Goal: Information Seeking & Learning: Learn about a topic

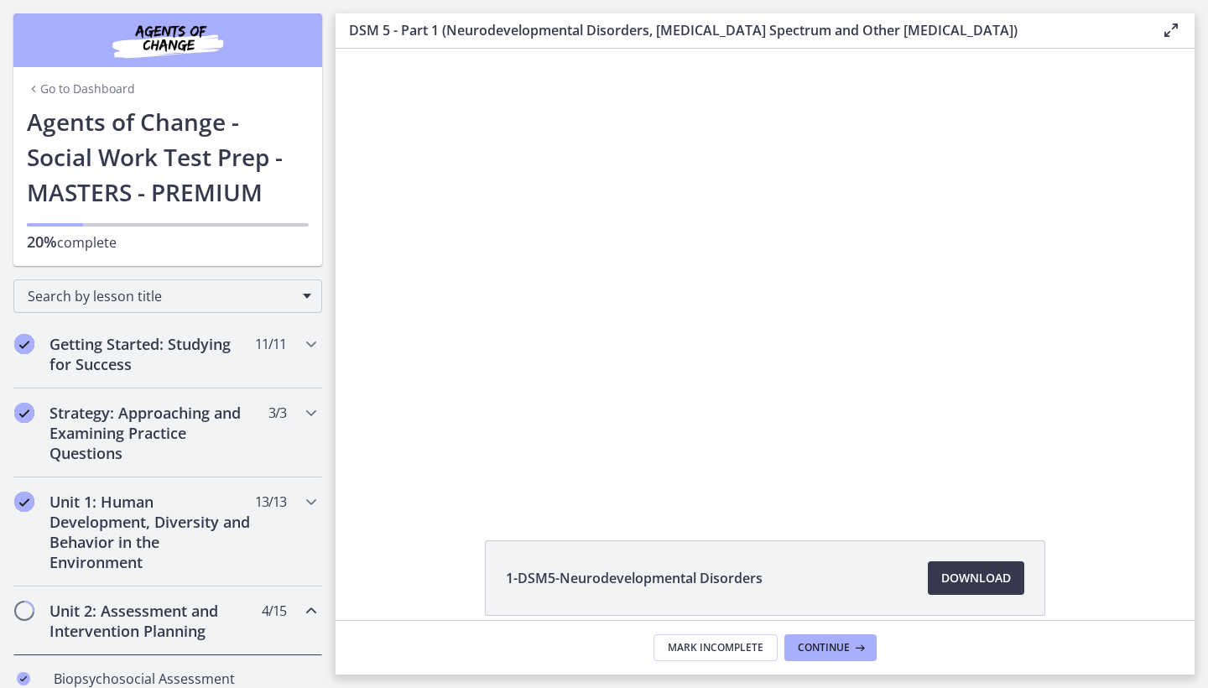
scroll to position [3, 0]
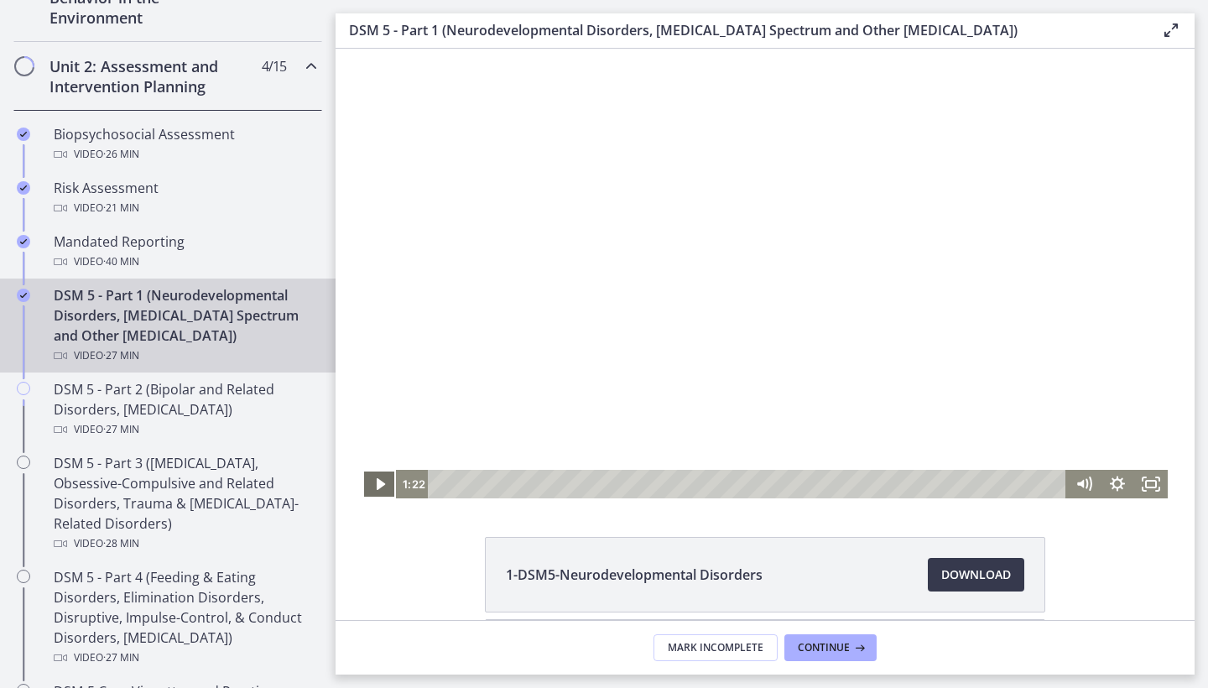
click at [382, 489] on icon "Play Video" at bounding box center [380, 484] width 34 height 29
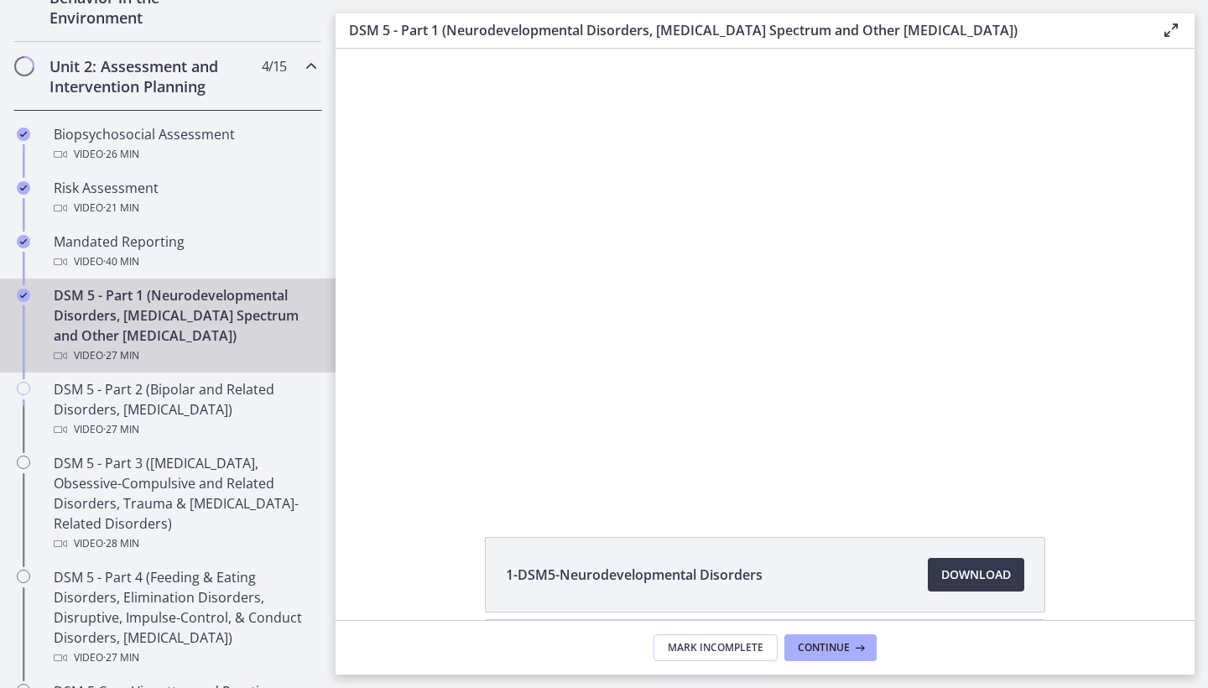
click at [1096, 424] on div at bounding box center [764, 271] width 805 height 453
click at [543, 244] on div at bounding box center [764, 271] width 805 height 453
click at [655, 369] on div at bounding box center [764, 271] width 805 height 453
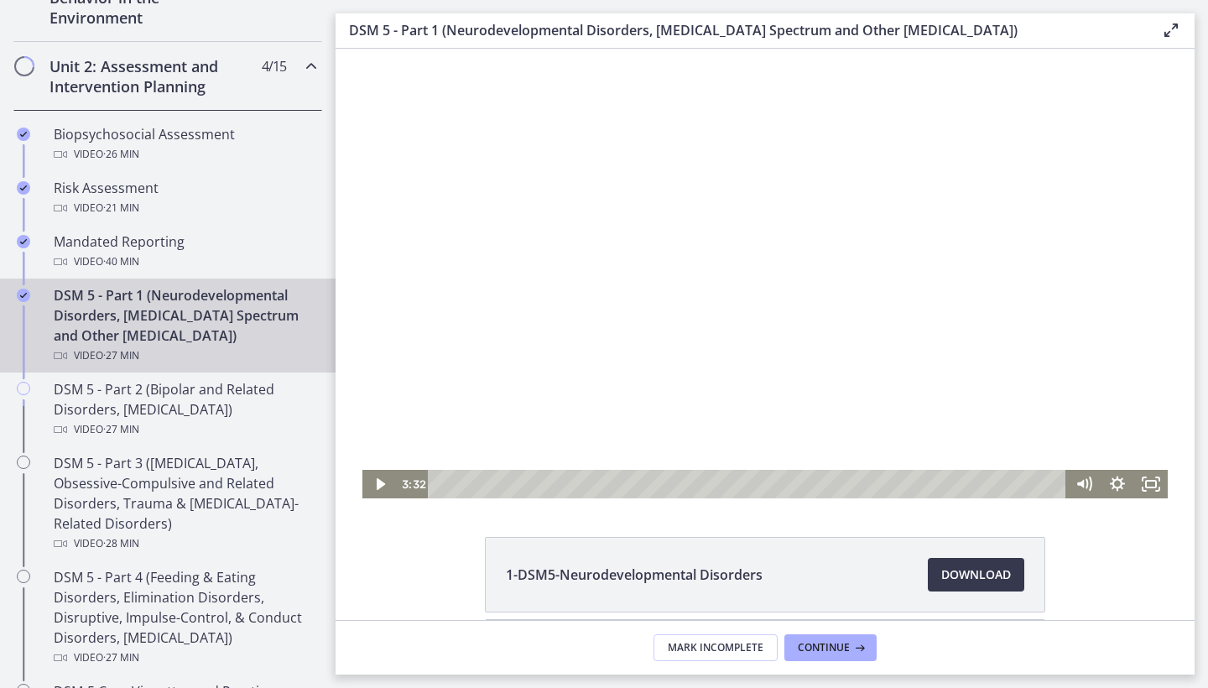
click at [528, 360] on div at bounding box center [764, 271] width 805 height 453
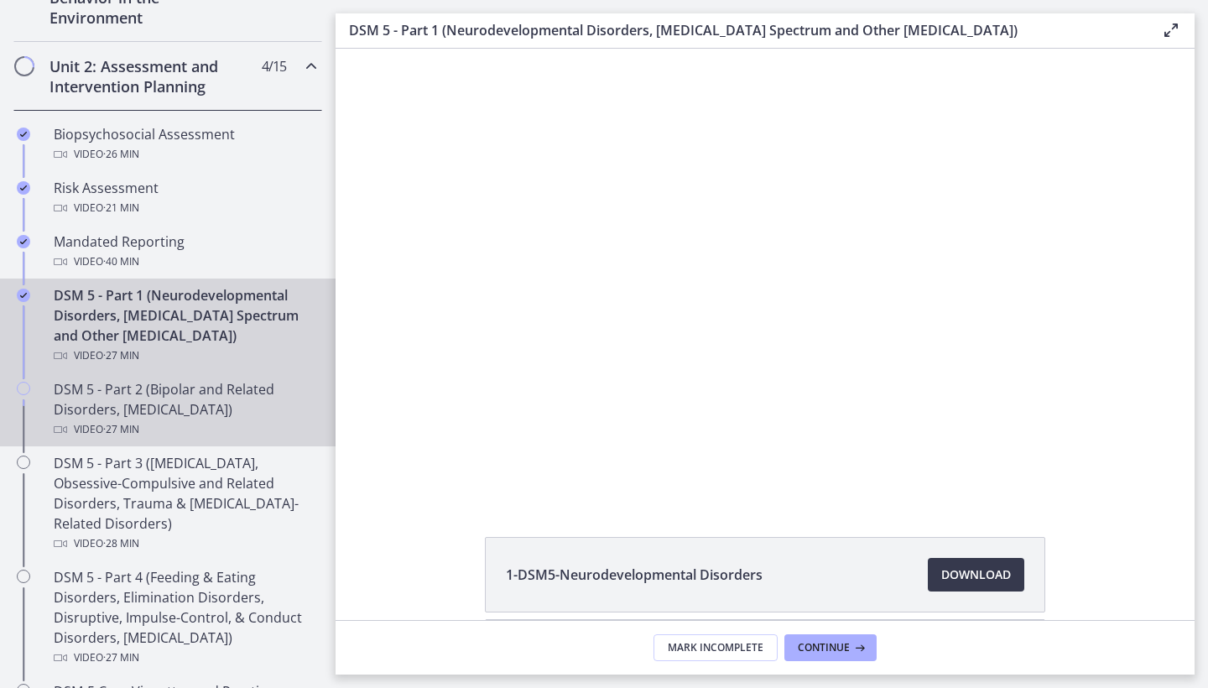
click at [156, 434] on div "Video · 27 min" at bounding box center [185, 429] width 262 height 20
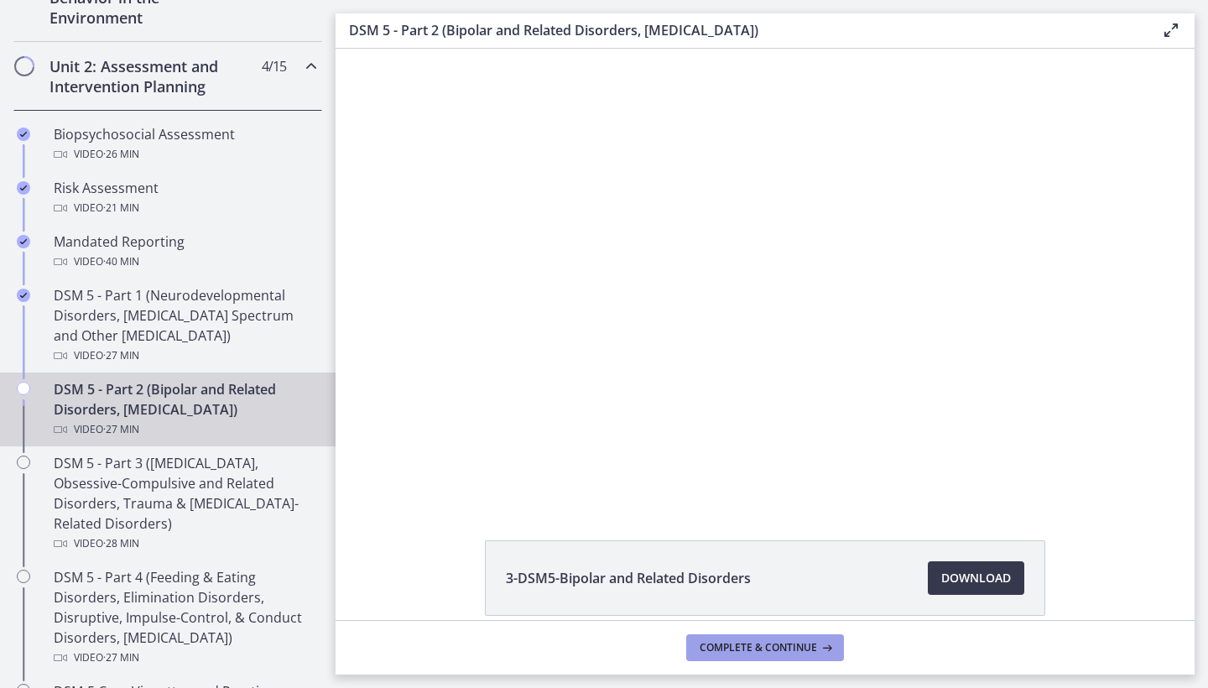
click at [794, 650] on span "Complete & continue" at bounding box center [757, 647] width 117 height 13
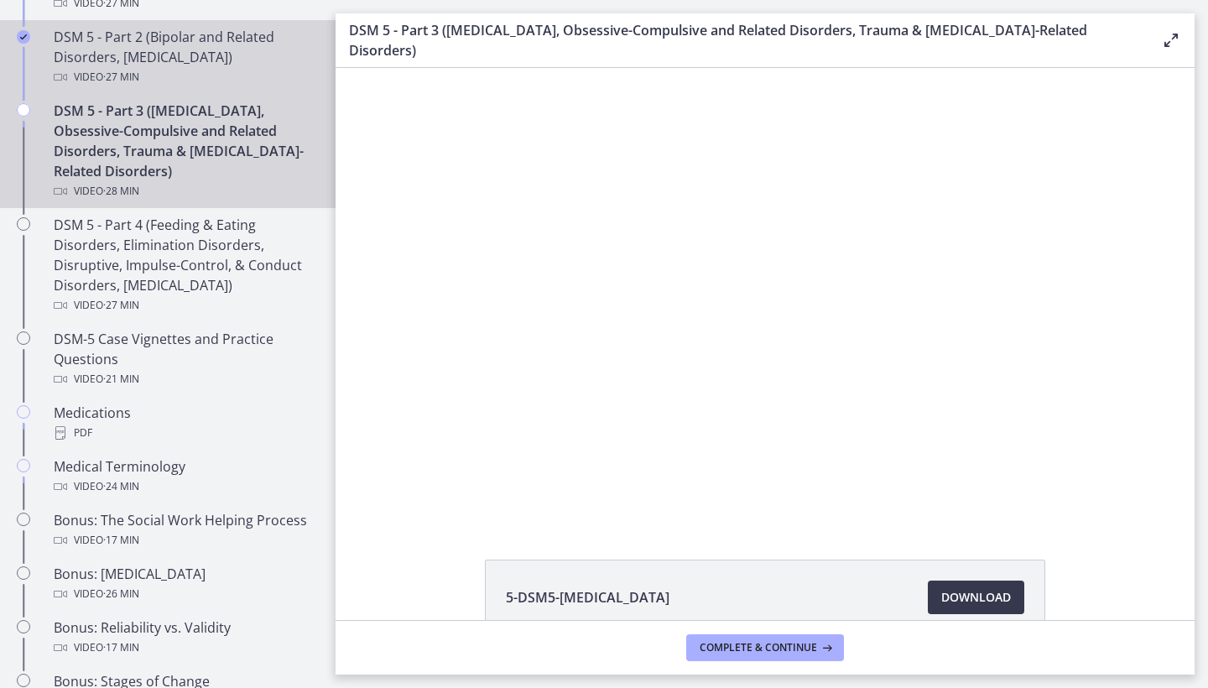
scroll to position [898, 0]
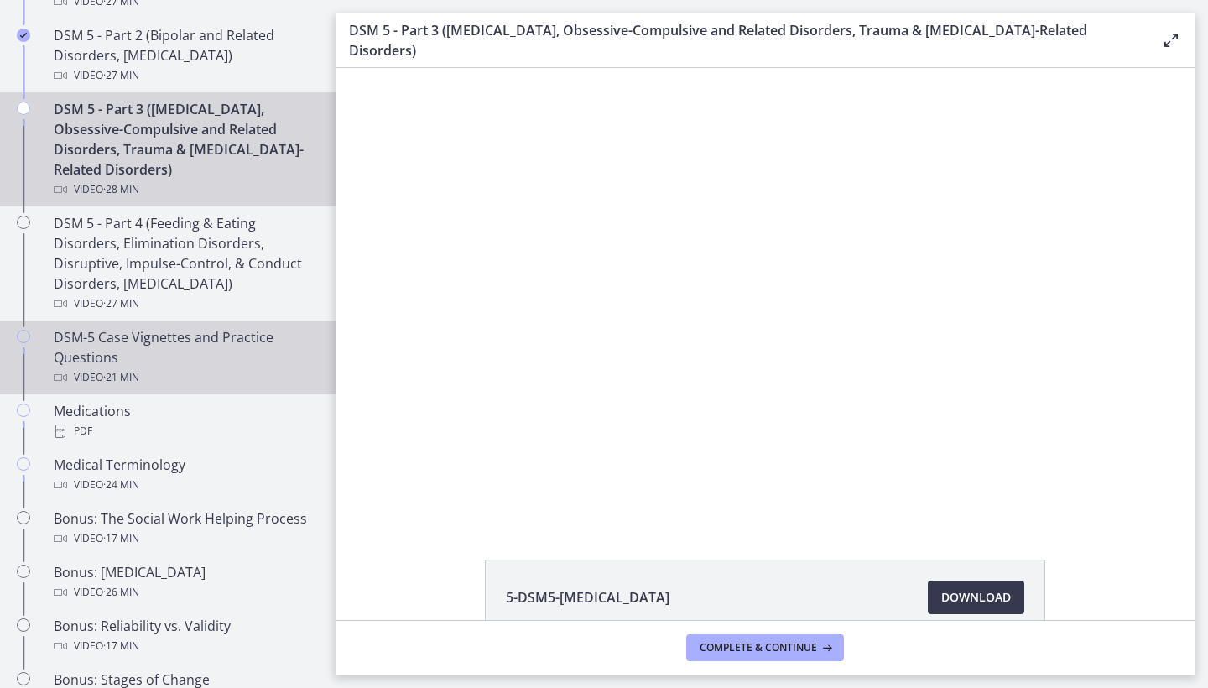
click at [209, 393] on link "DSM-5 Case Vignettes and Practice Questions Video · 21 min" at bounding box center [167, 357] width 335 height 74
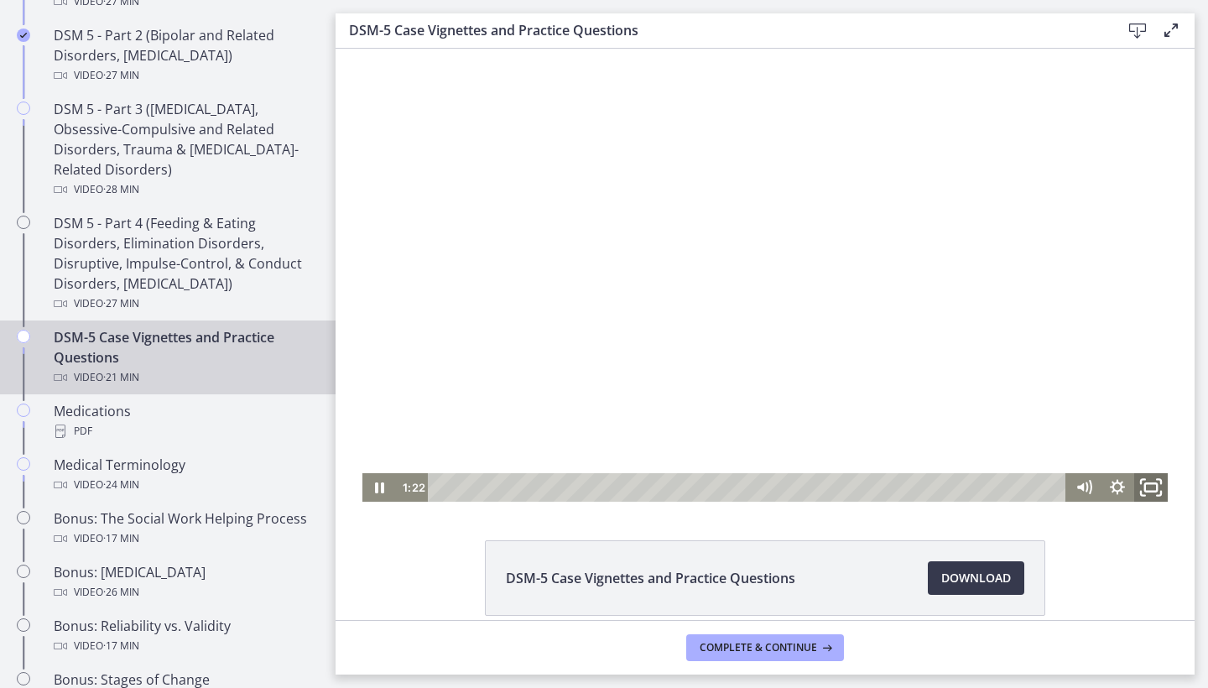
click at [1157, 486] on rect "Fullscreen" at bounding box center [1151, 487] width 12 height 8
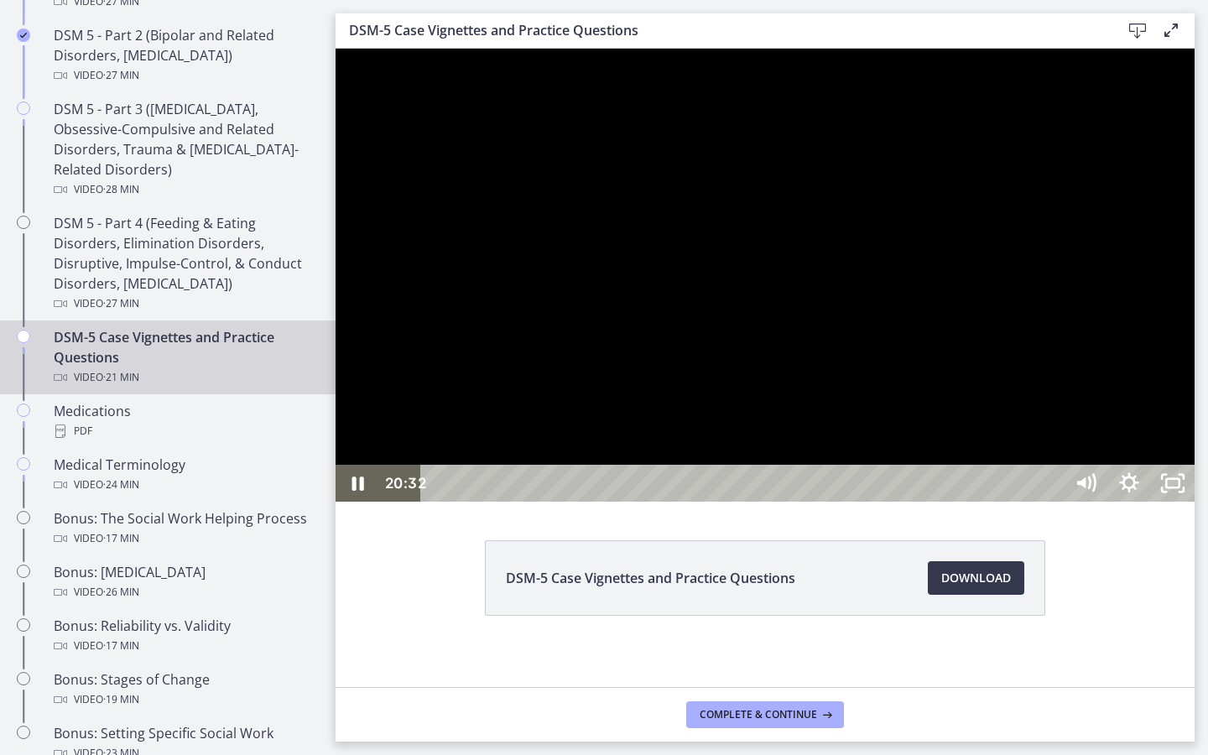
click at [1053, 502] on div "20:32" at bounding box center [745, 483] width 616 height 37
click at [1053, 502] on div "20:48" at bounding box center [745, 483] width 616 height 37
click at [1179, 487] on rect "Unfullscreen" at bounding box center [1172, 483] width 13 height 8
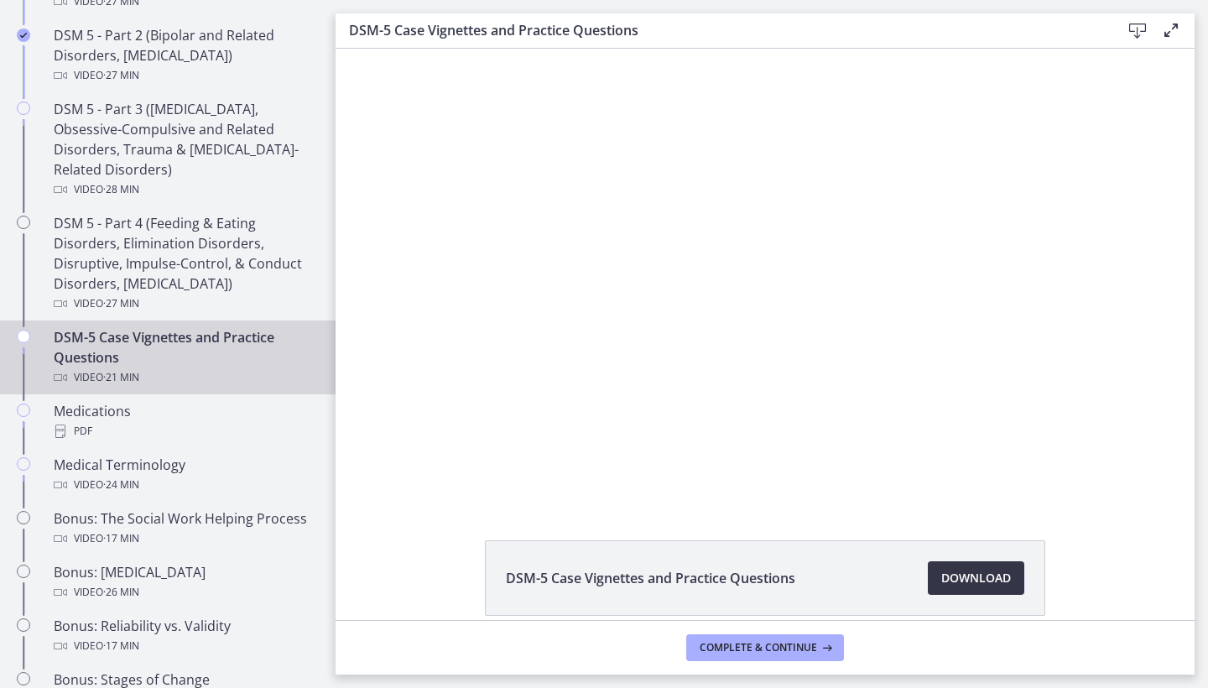
click at [952, 568] on span "Download Opens in a new window" at bounding box center [976, 578] width 70 height 20
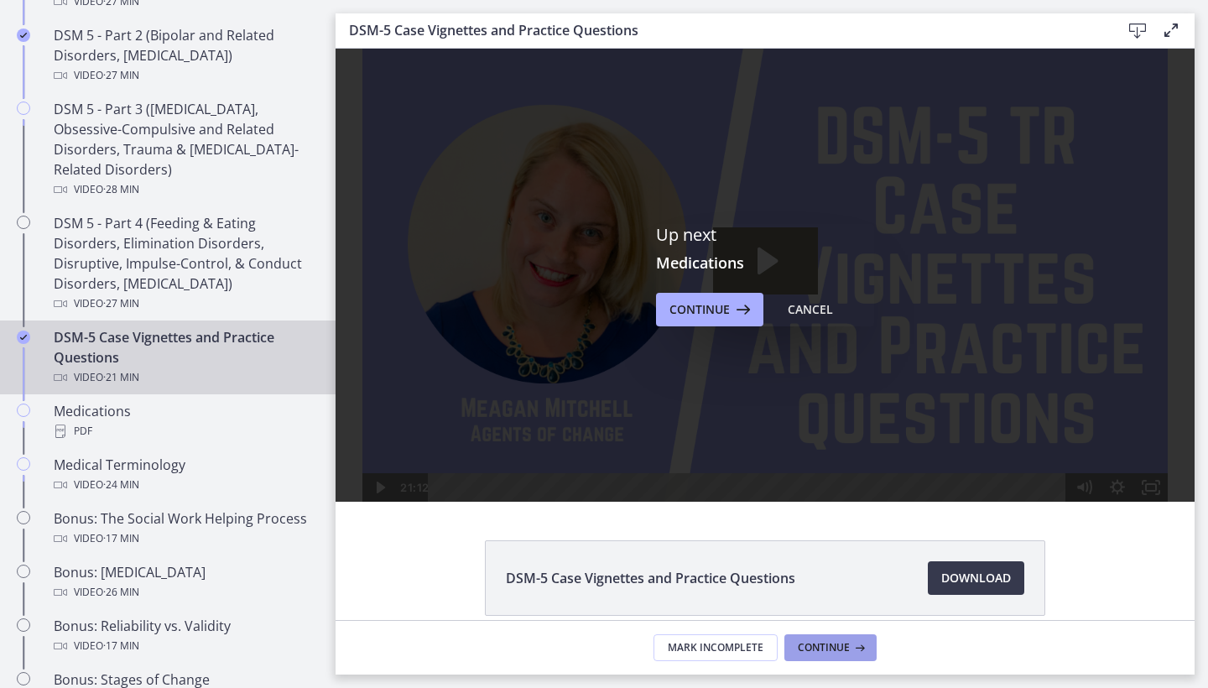
click at [806, 643] on span "Continue" at bounding box center [824, 647] width 52 height 13
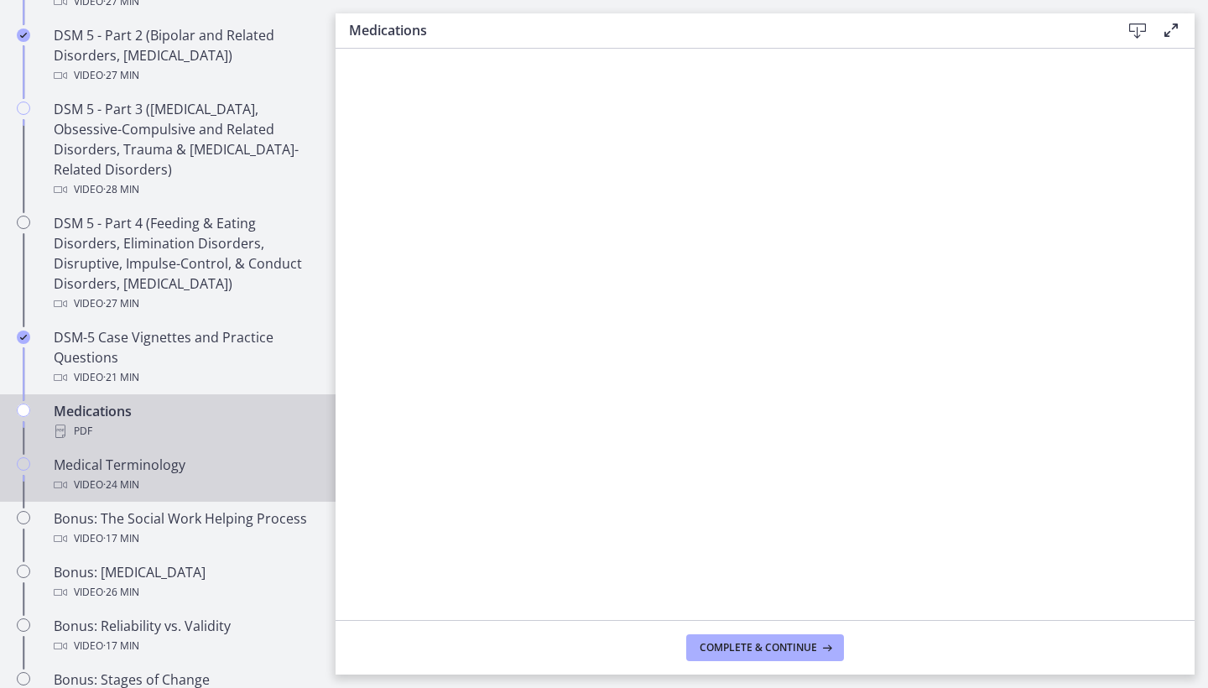
click at [93, 467] on div "Medical Terminology Video · 24 min" at bounding box center [185, 475] width 262 height 40
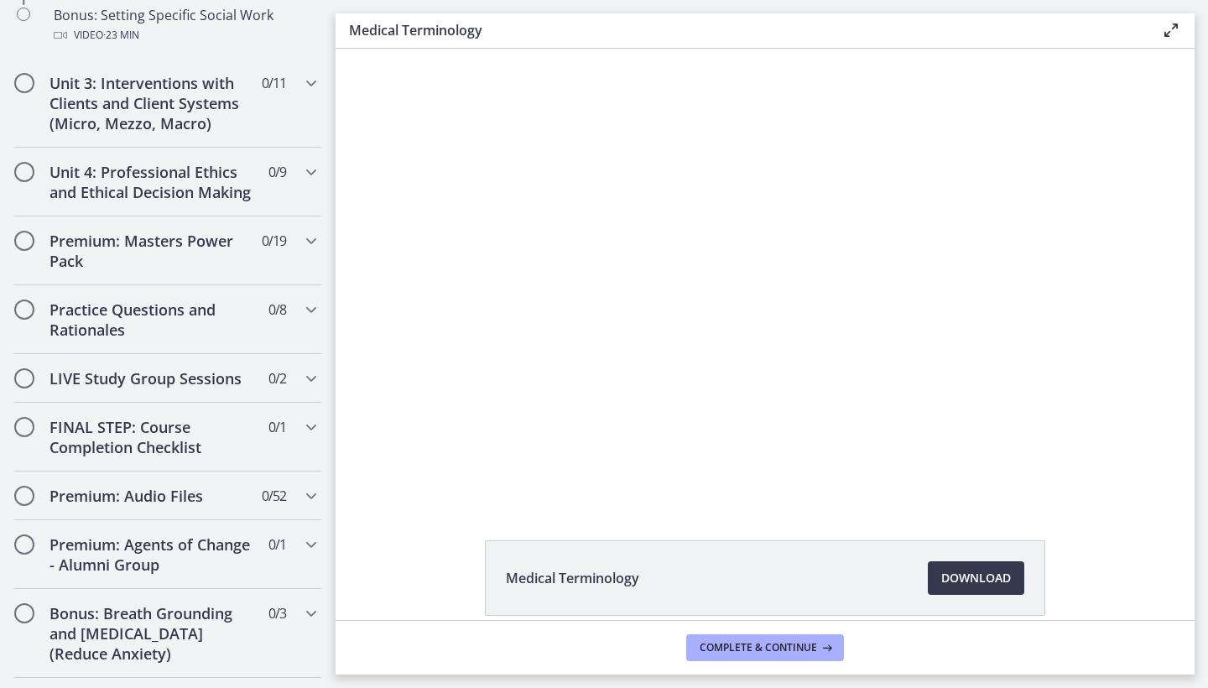
scroll to position [1622, 0]
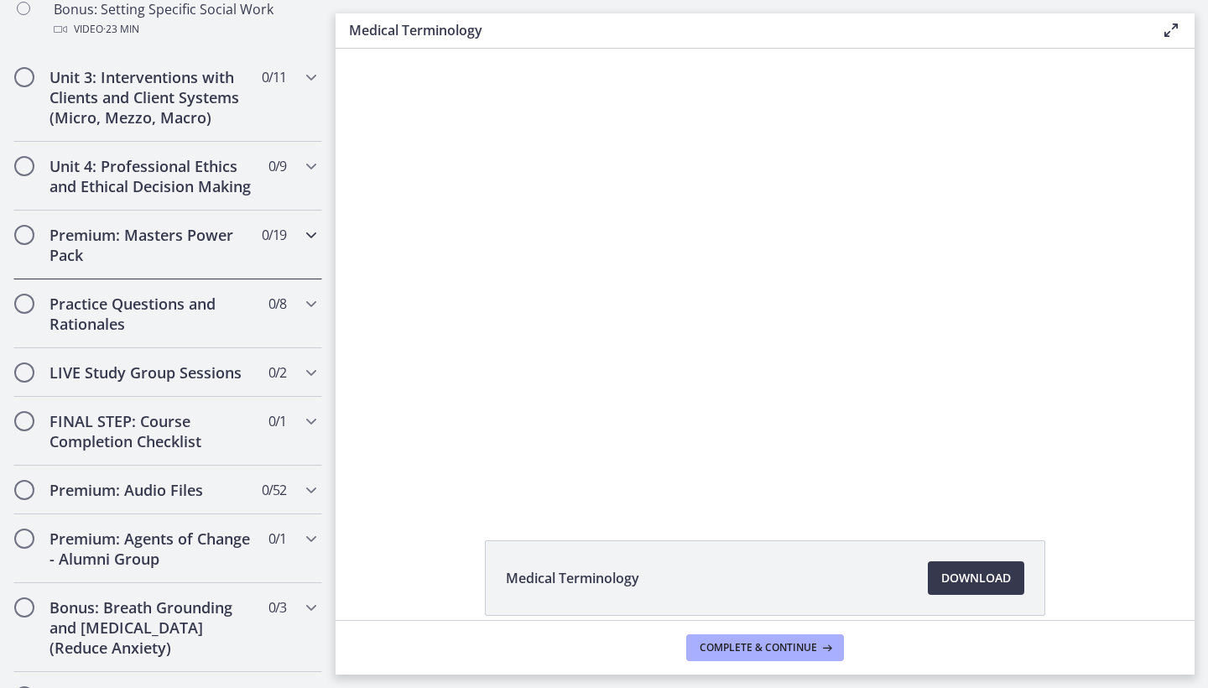
click at [189, 242] on h2 "Premium: Masters Power Pack" at bounding box center [151, 245] width 205 height 40
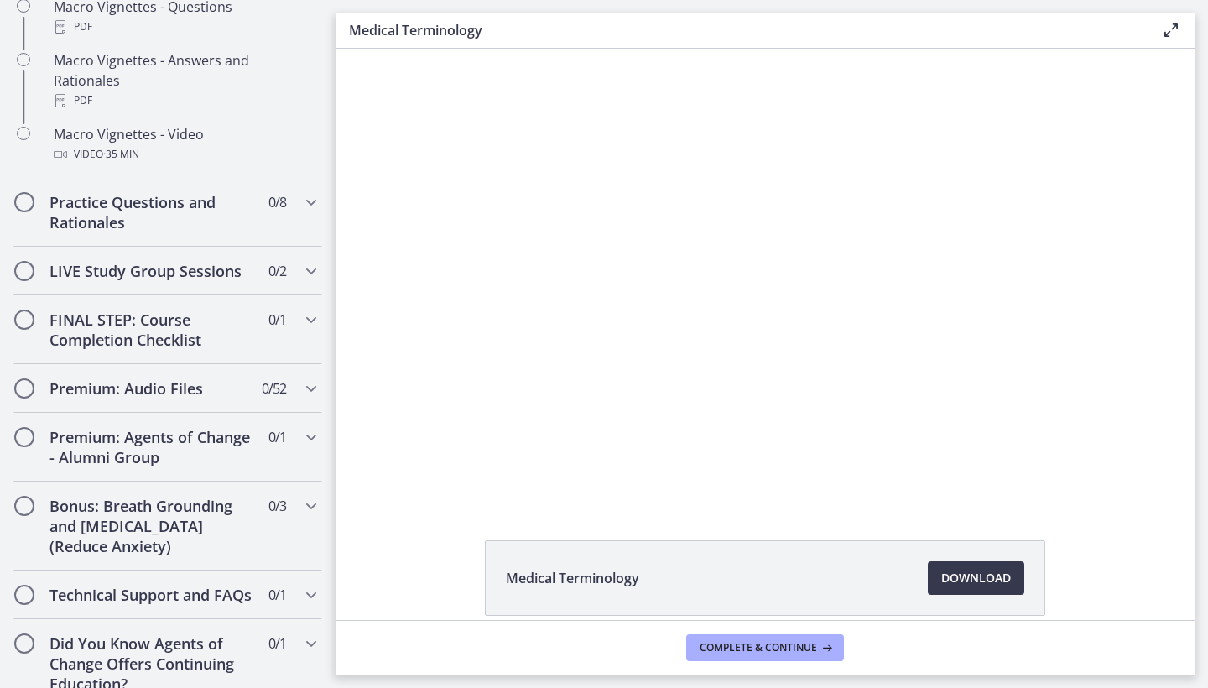
scroll to position [0, 0]
click at [208, 204] on h2 "Practice Questions and Rationales" at bounding box center [151, 212] width 205 height 40
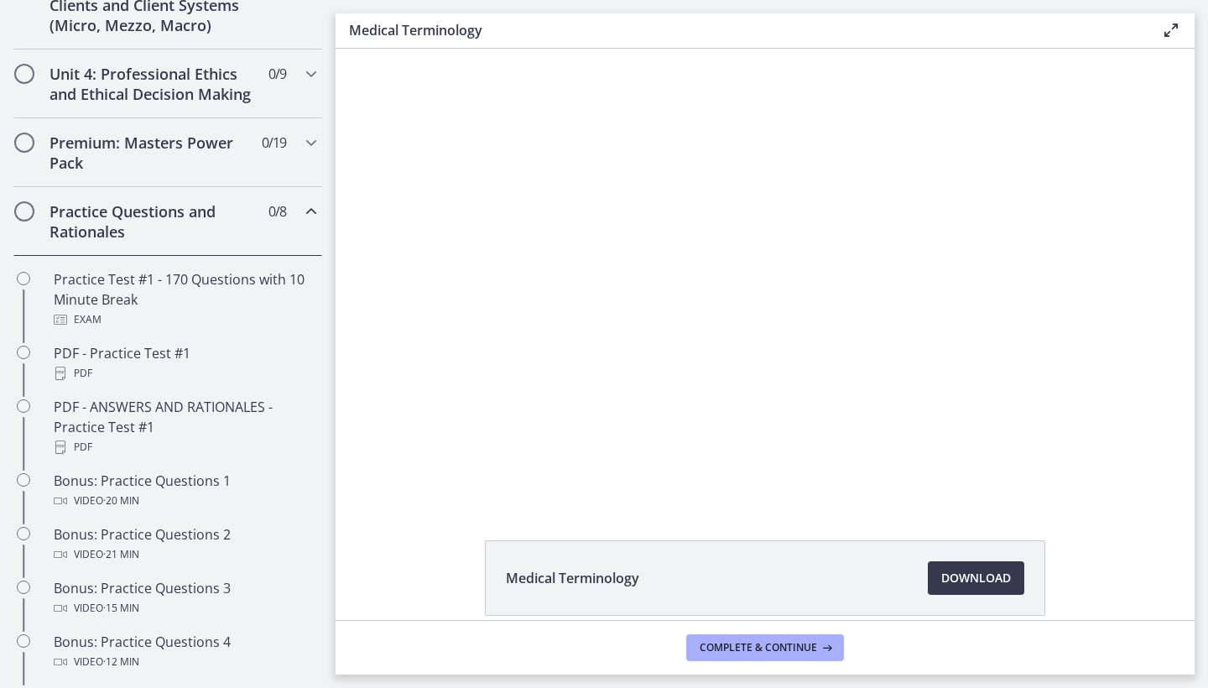
scroll to position [694, 0]
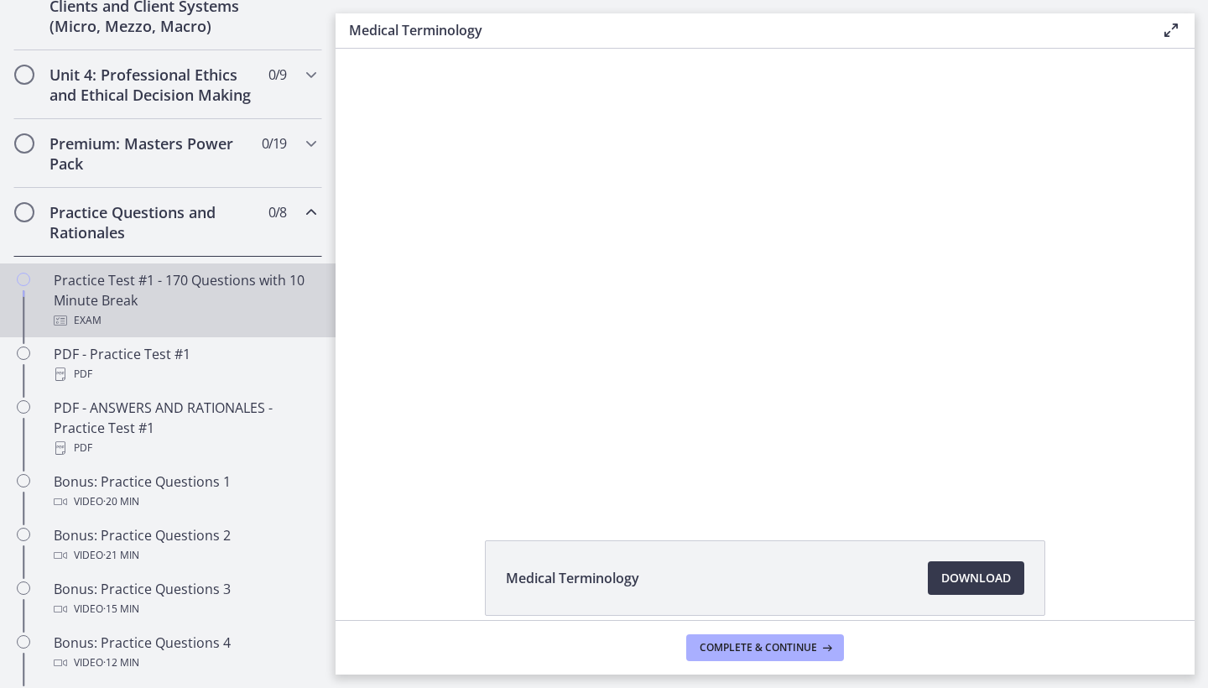
click at [231, 301] on div "Practice Test #1 - 170 Questions with 10 Minute Break Exam" at bounding box center [185, 300] width 262 height 60
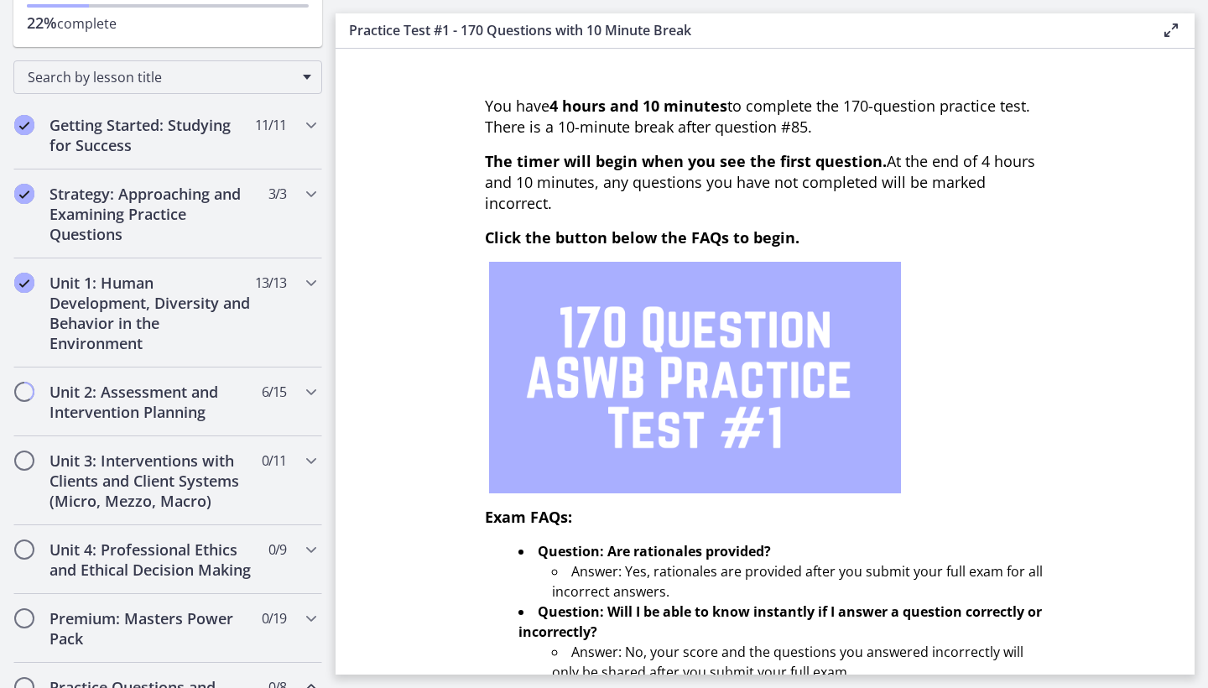
scroll to position [216, 0]
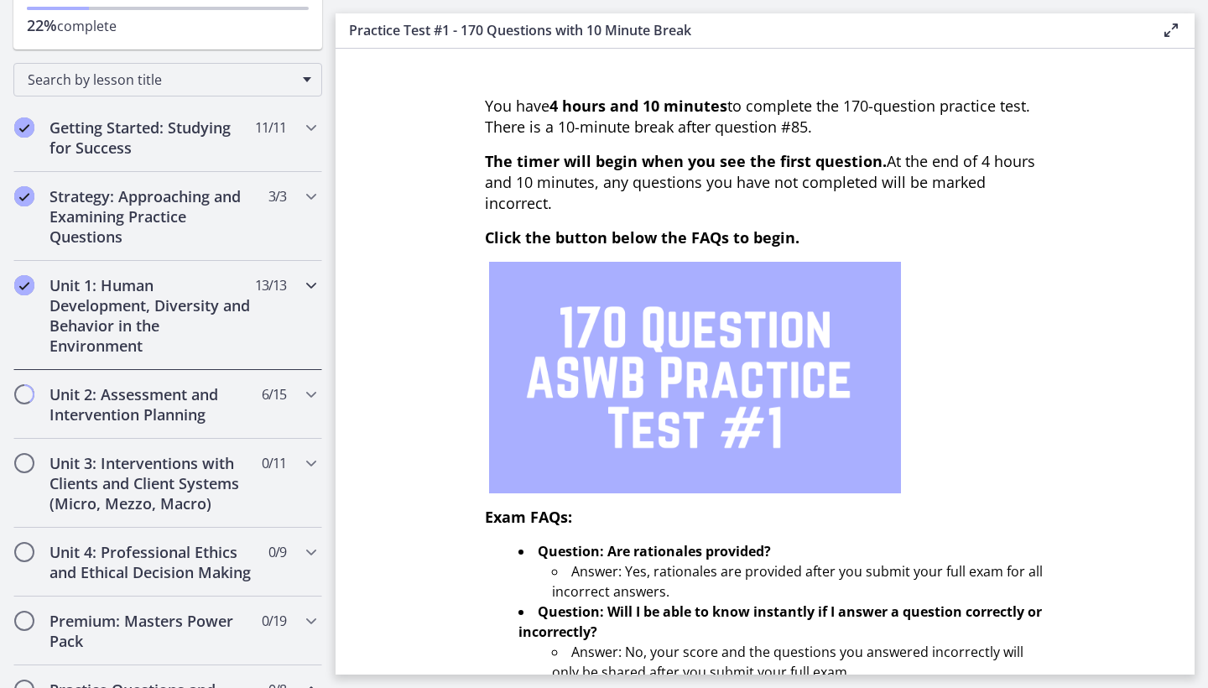
click at [138, 355] on h2 "Unit 1: Human Development, Diversity and Behavior in the Environment" at bounding box center [151, 315] width 205 height 81
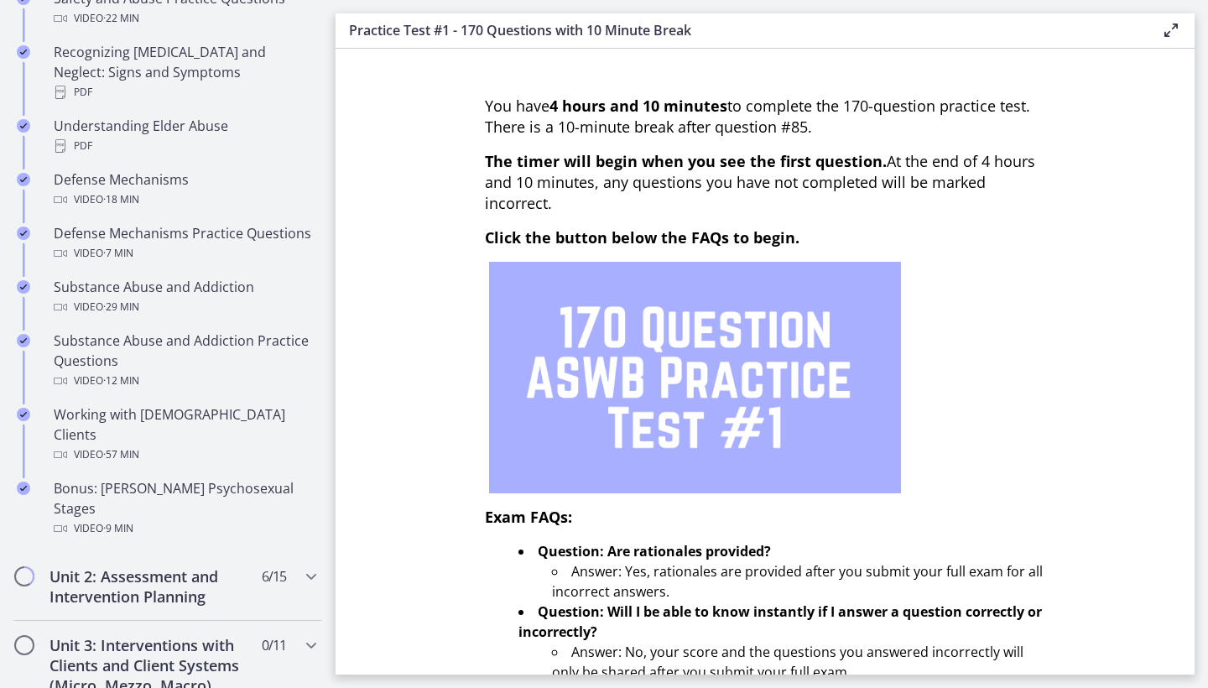
scroll to position [938, 0]
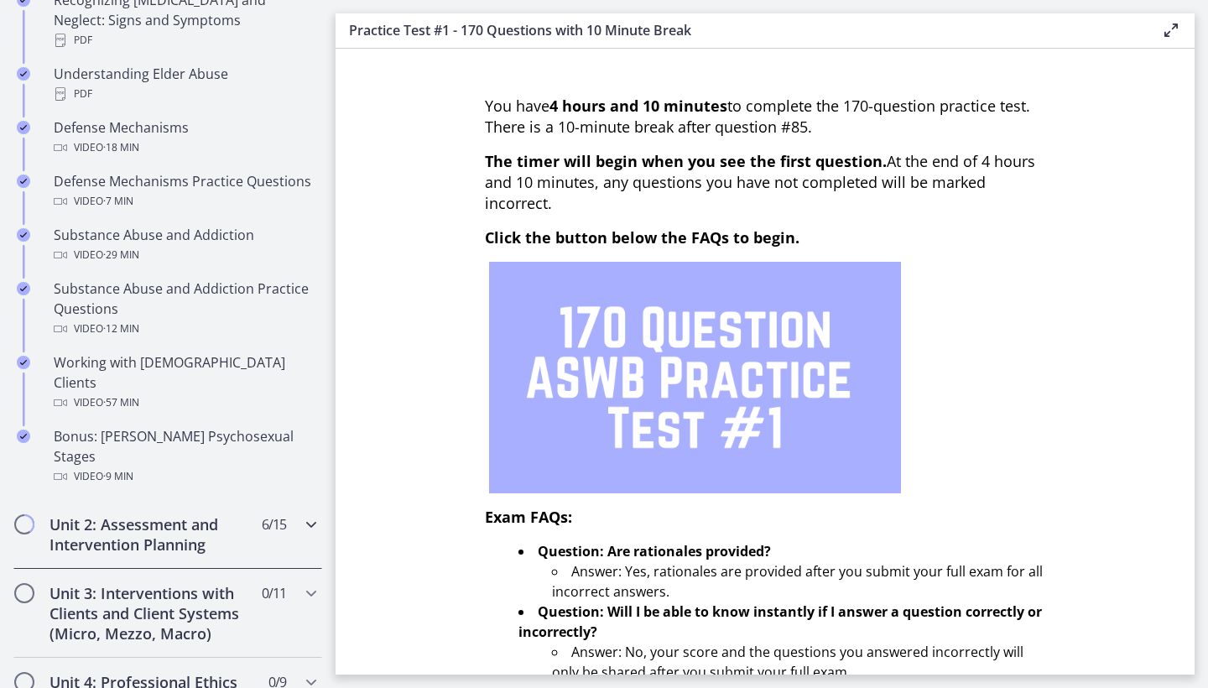
click at [173, 500] on div "Unit 2: Assessment and Intervention Planning 6 / 15 Completed" at bounding box center [167, 534] width 309 height 69
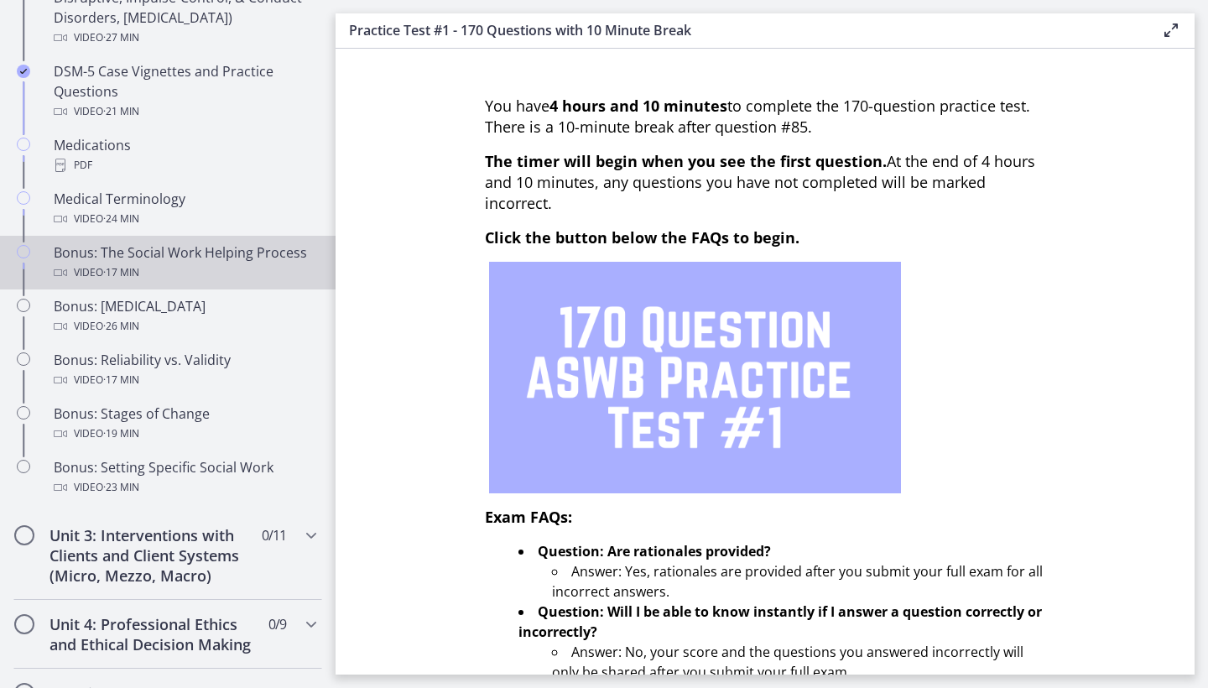
scroll to position [1167, 0]
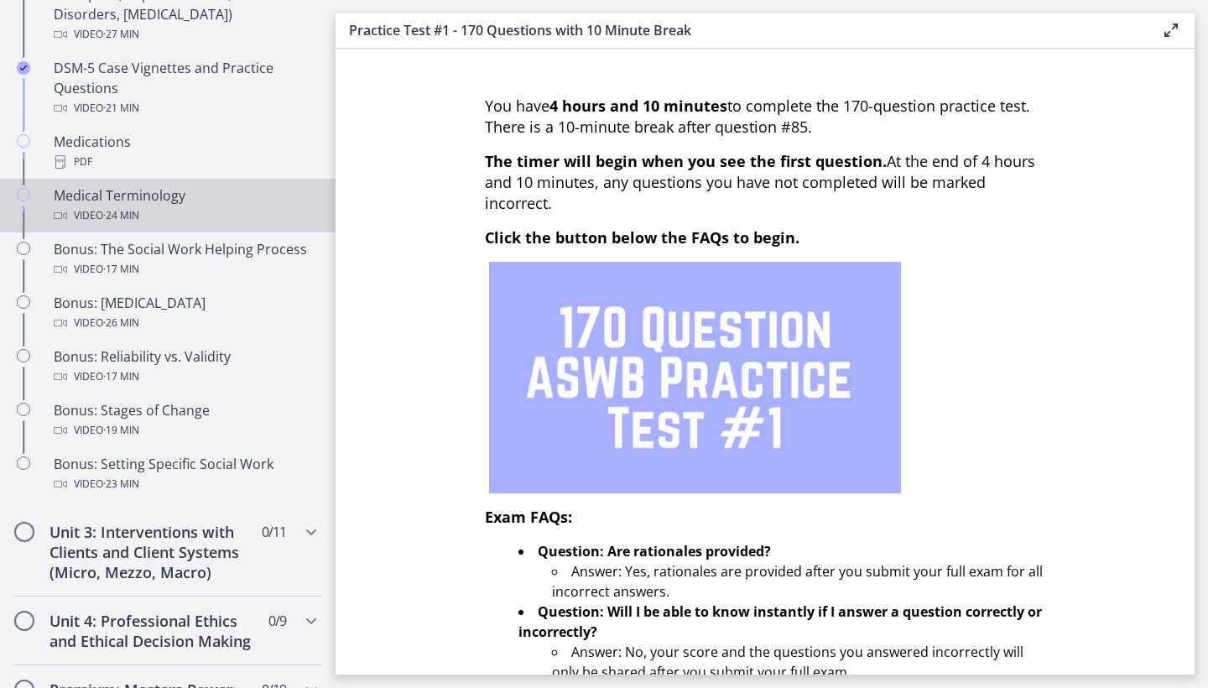
click at [111, 200] on div "Medical Terminology Video · 24 min" at bounding box center [185, 205] width 262 height 40
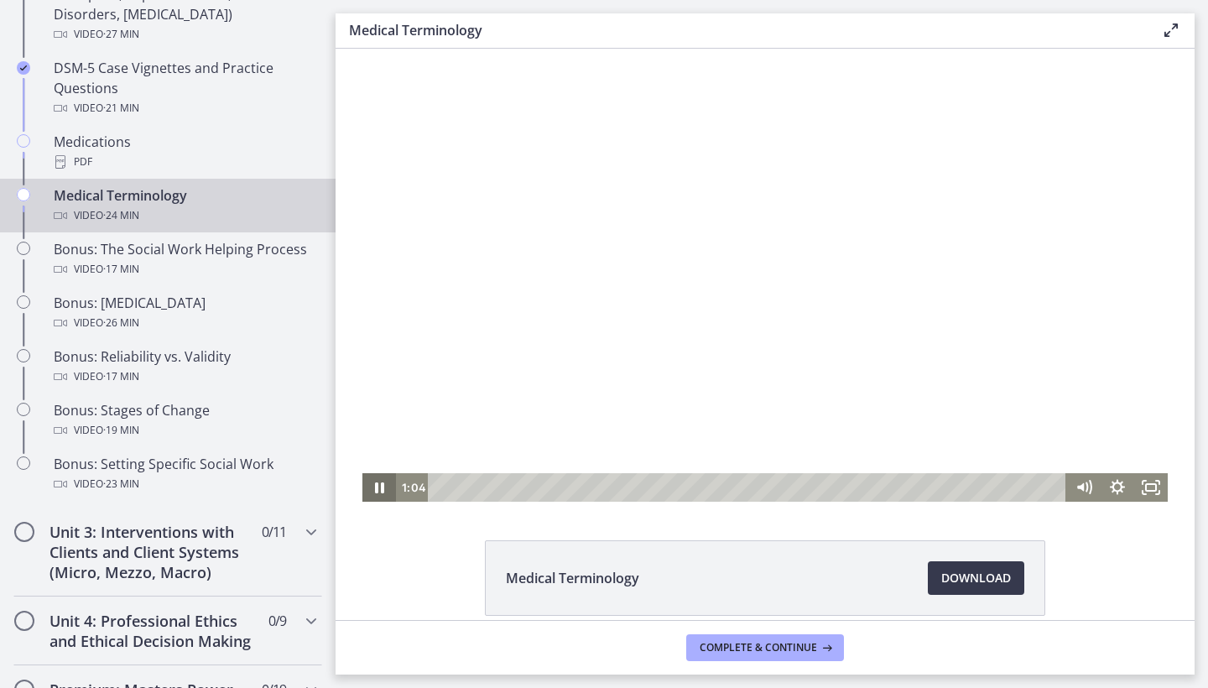
click at [387, 484] on icon "Pause" at bounding box center [379, 487] width 34 height 29
click at [373, 488] on icon "Pause" at bounding box center [379, 488] width 40 height 34
click at [385, 494] on icon "Play Video" at bounding box center [381, 488] width 40 height 34
click at [382, 486] on icon "Pause" at bounding box center [379, 487] width 9 height 11
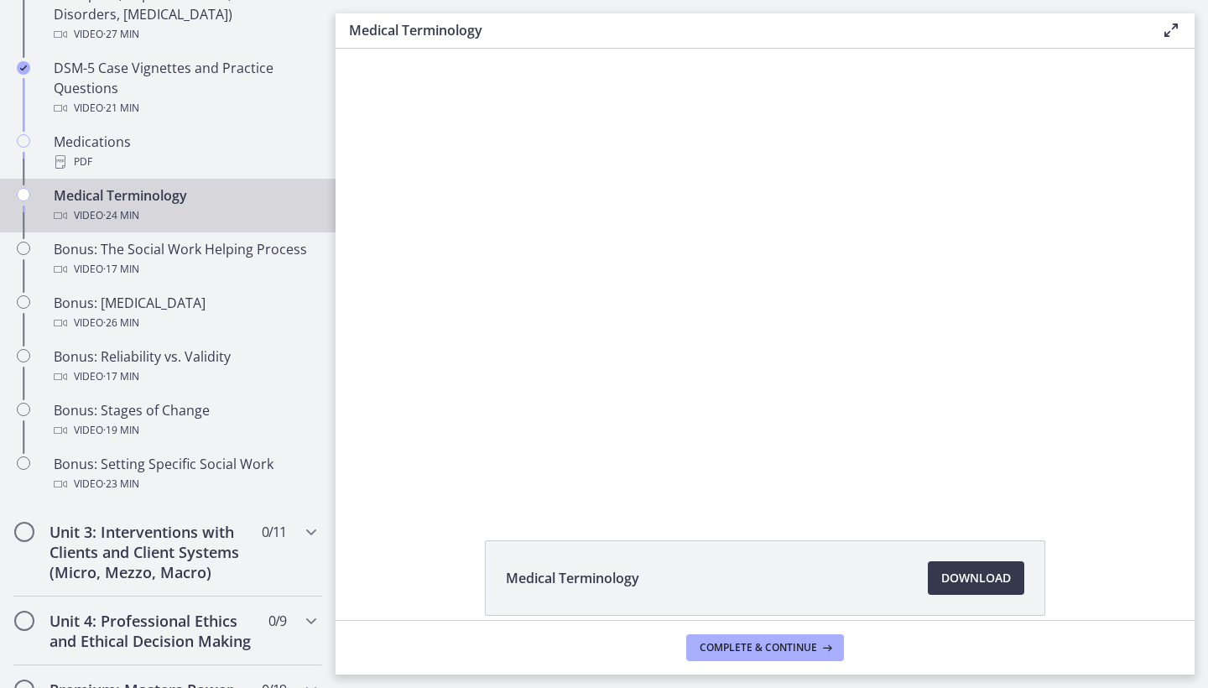
click at [416, 477] on div "1:35 0:11" at bounding box center [731, 487] width 671 height 29
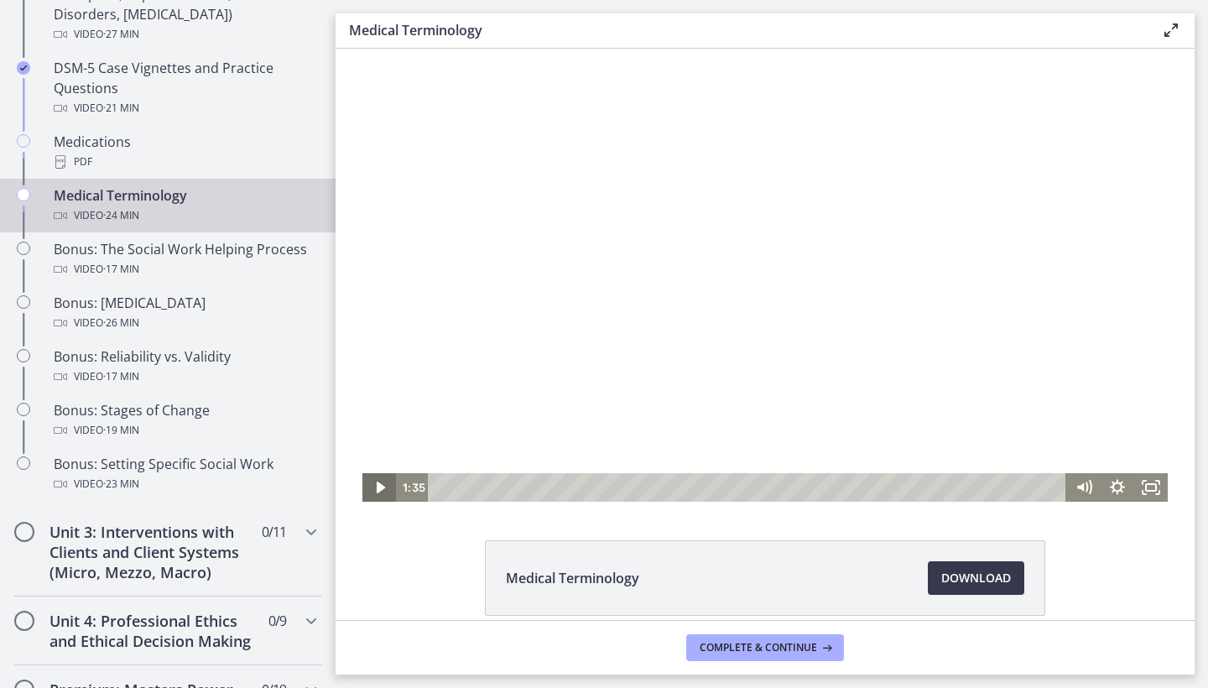
click at [377, 496] on icon "Play Video" at bounding box center [380, 487] width 34 height 29
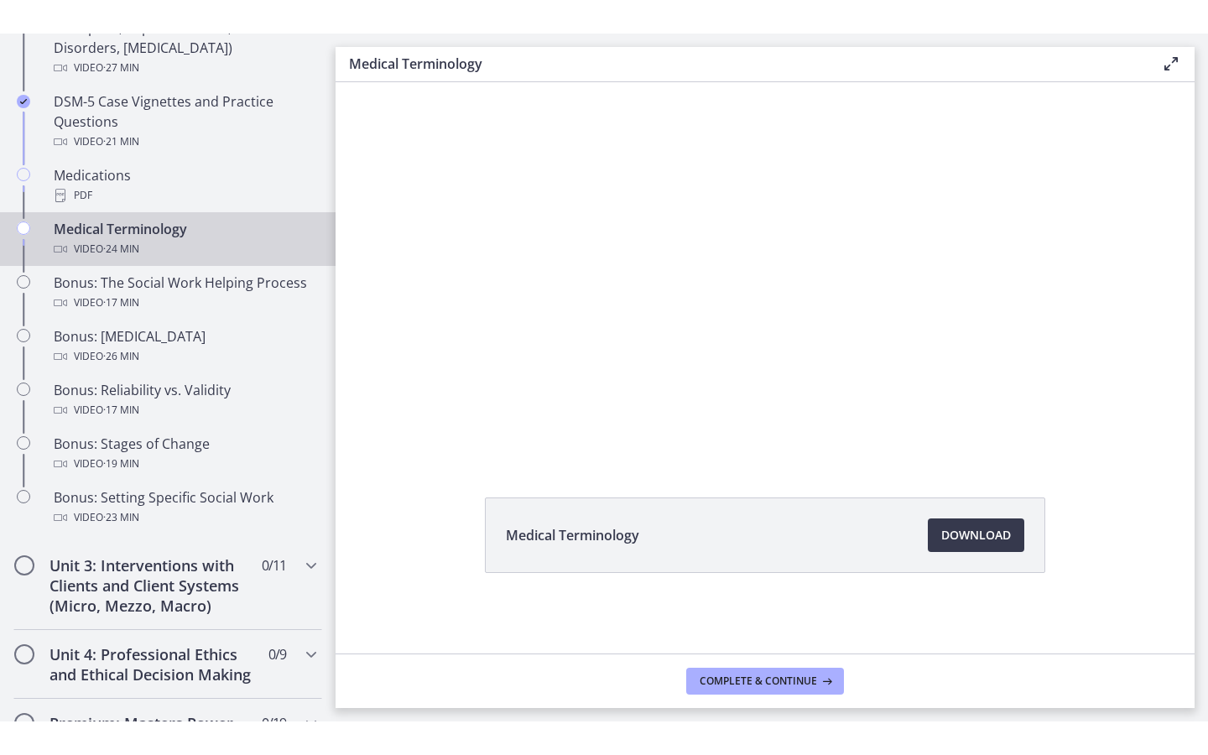
scroll to position [76, 0]
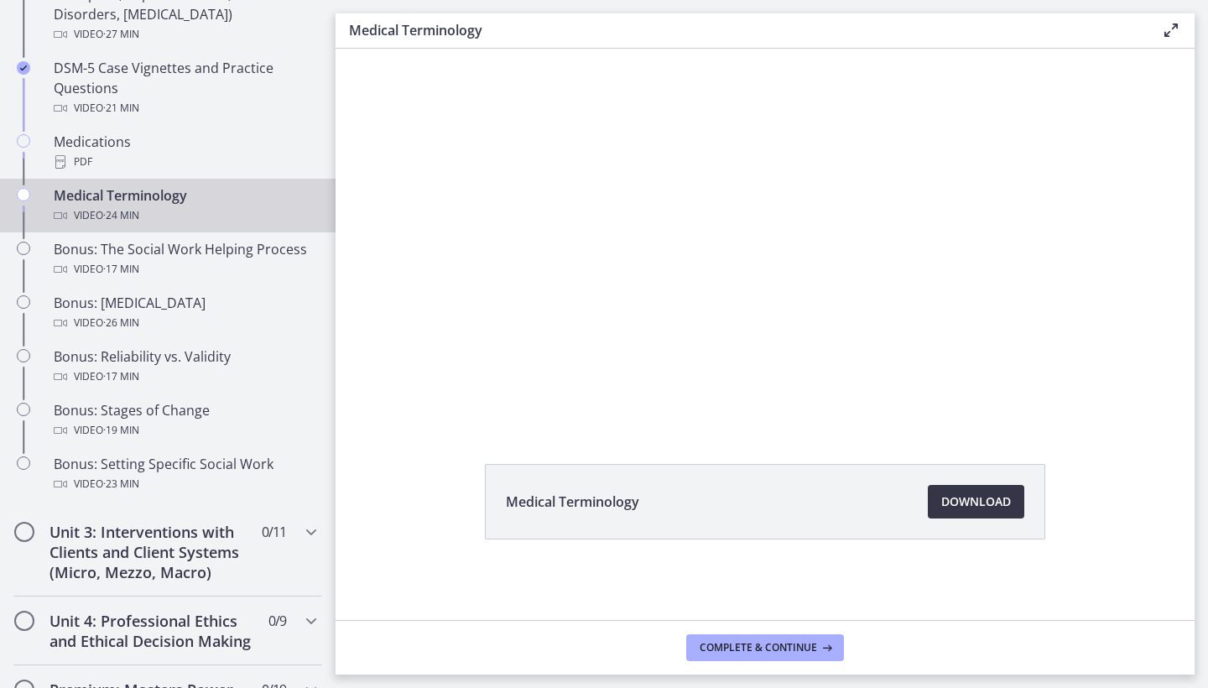
click at [1006, 510] on span "Download Opens in a new window" at bounding box center [976, 501] width 70 height 20
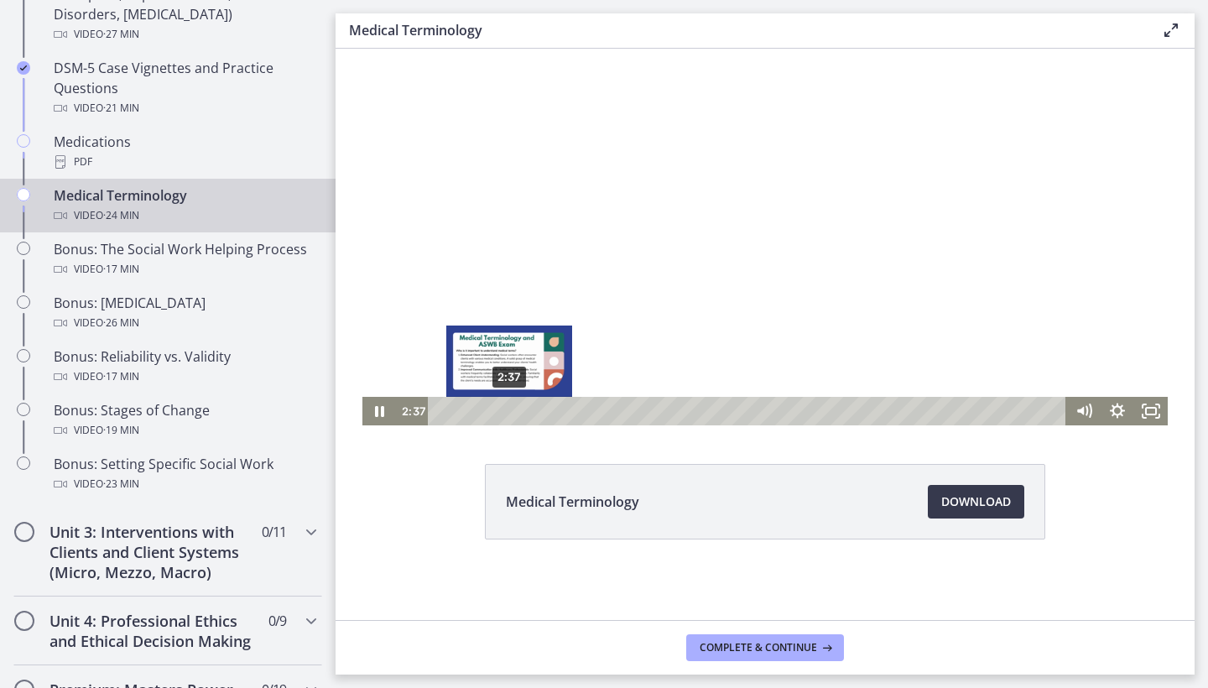
click at [509, 408] on div "2:37" at bounding box center [749, 411] width 618 height 29
click at [523, 408] on div "3:08" at bounding box center [749, 411] width 618 height 29
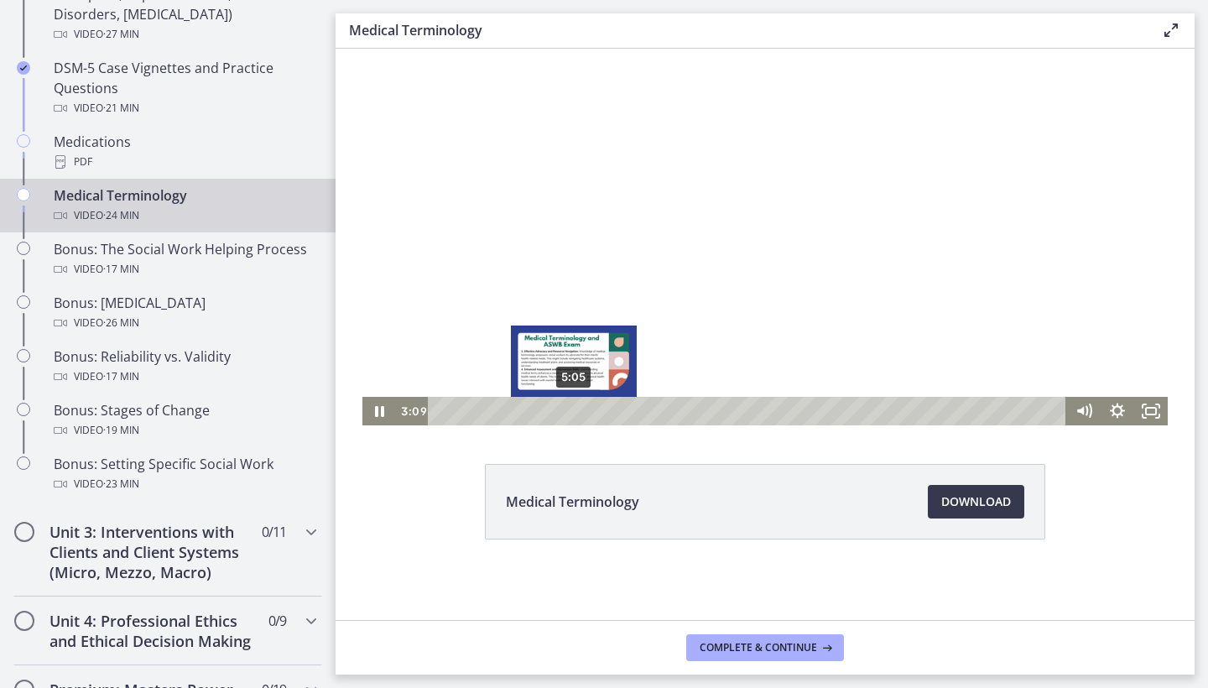
click at [574, 408] on div "5:05" at bounding box center [749, 411] width 618 height 29
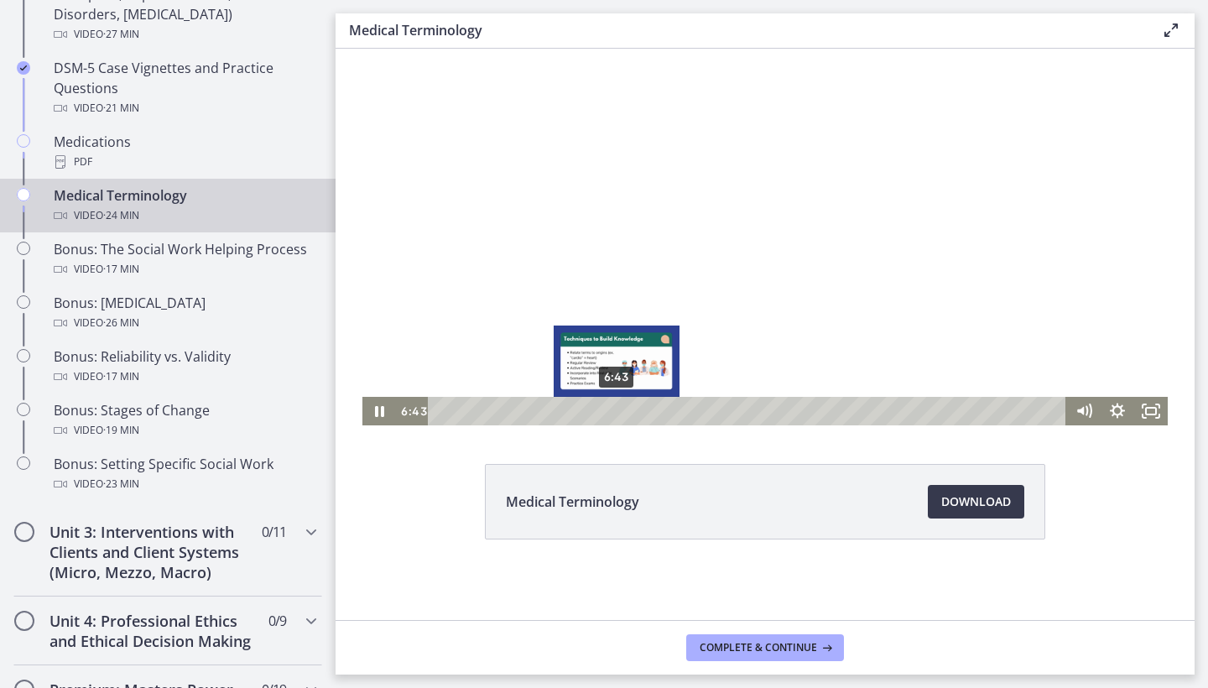
click at [616, 408] on div "6:43" at bounding box center [749, 411] width 618 height 29
click at [646, 409] on div "7:51" at bounding box center [749, 411] width 618 height 29
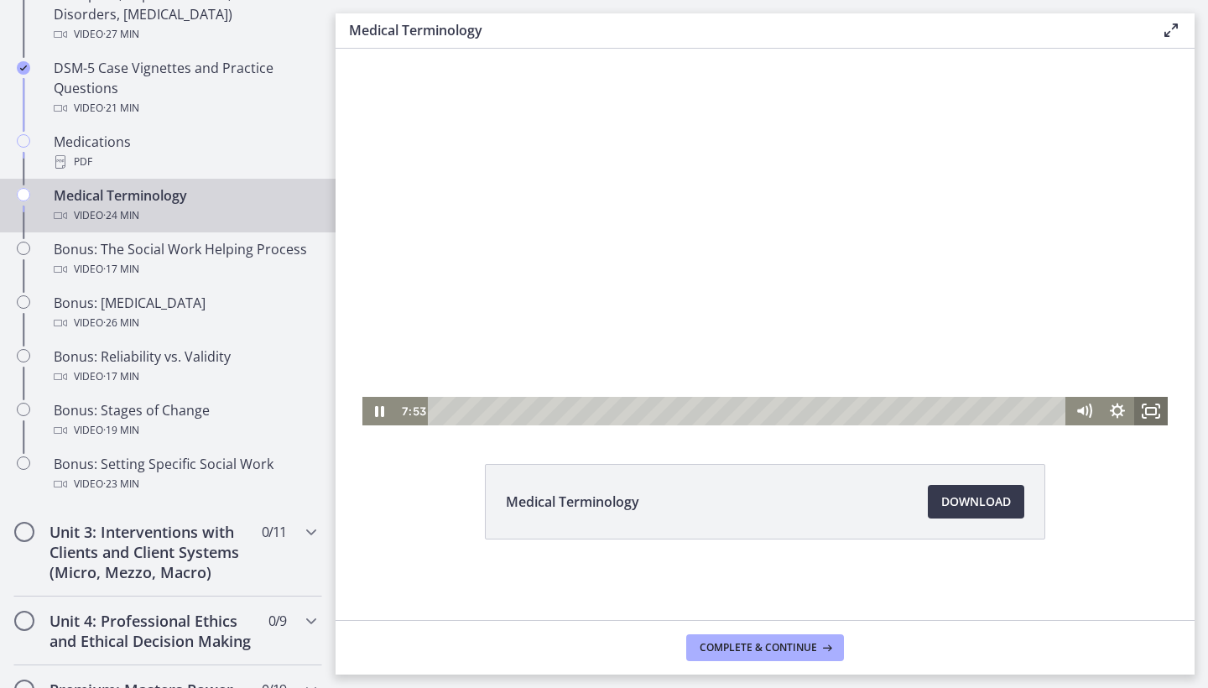
click at [1146, 407] on icon "Fullscreen" at bounding box center [1151, 411] width 34 height 29
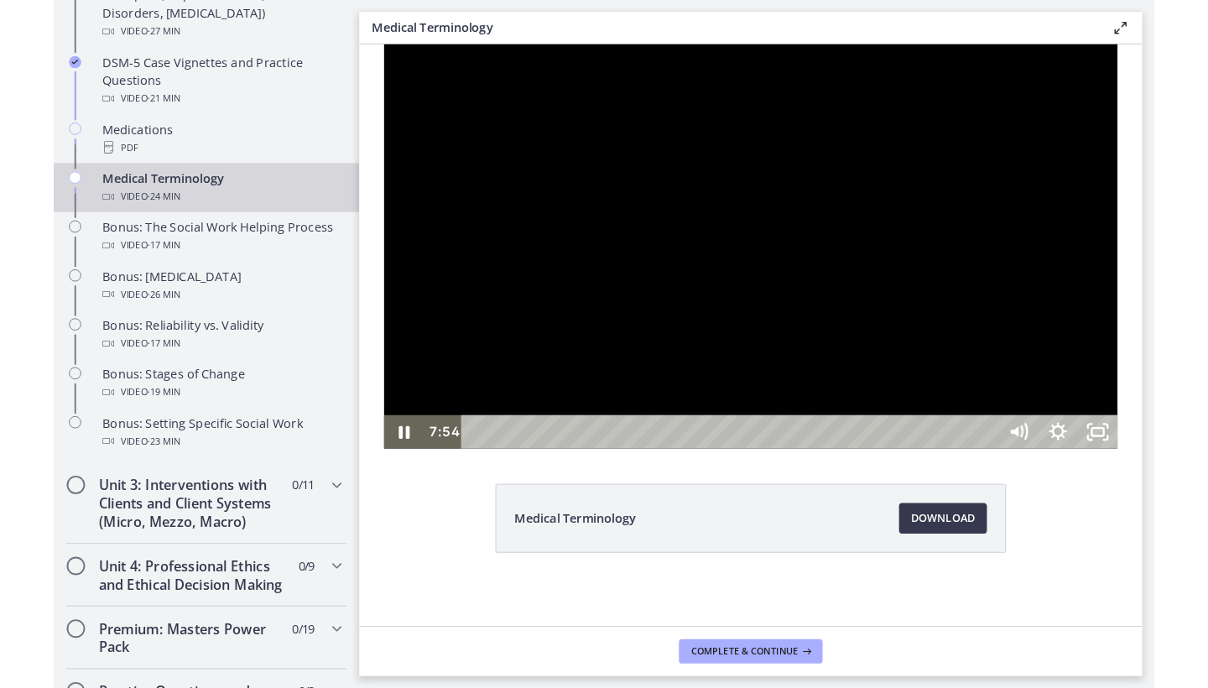
scroll to position [0, 0]
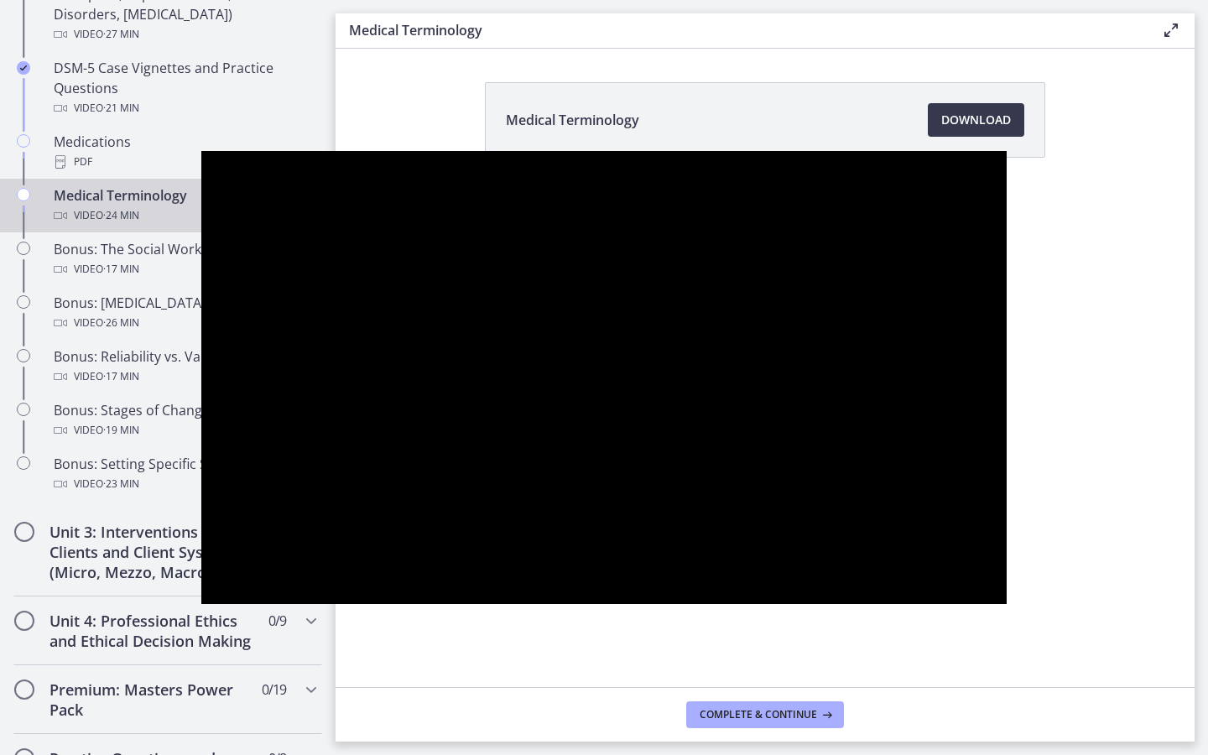
click at [1006, 604] on button "Unfullscreen" at bounding box center [985, 585] width 44 height 37
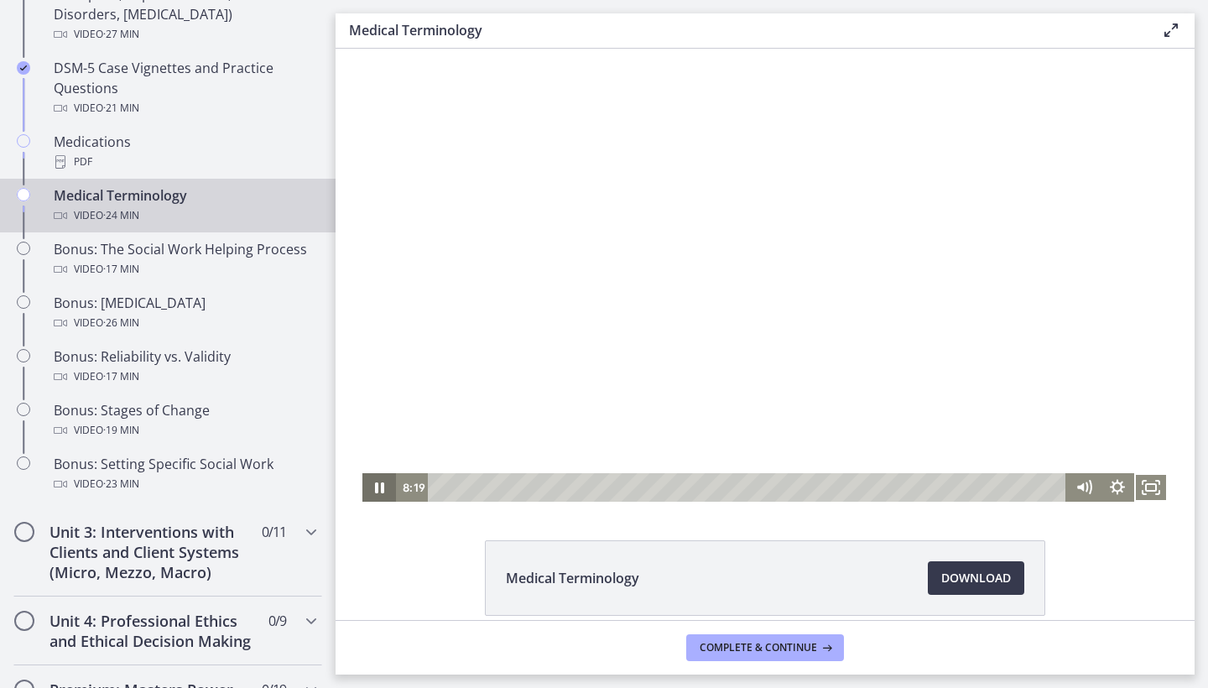
click at [380, 484] on icon "Pause" at bounding box center [379, 487] width 34 height 29
click at [547, 372] on div at bounding box center [764, 275] width 805 height 453
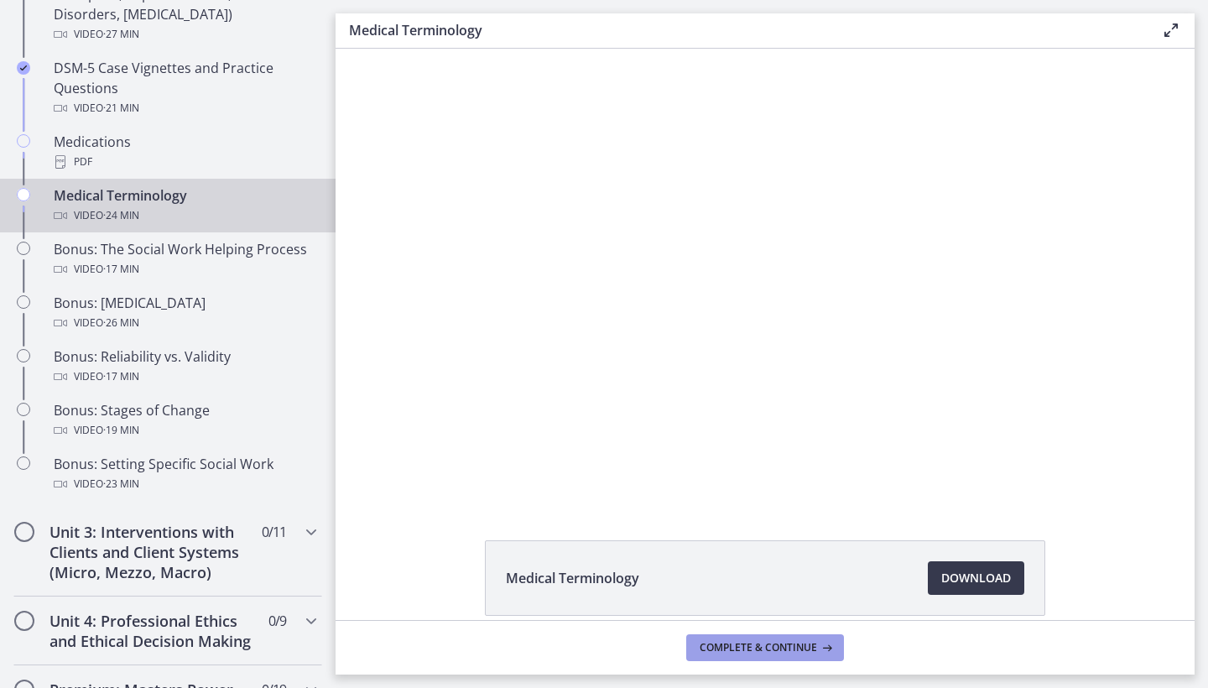
click at [812, 656] on button "Complete & continue" at bounding box center [765, 647] width 158 height 27
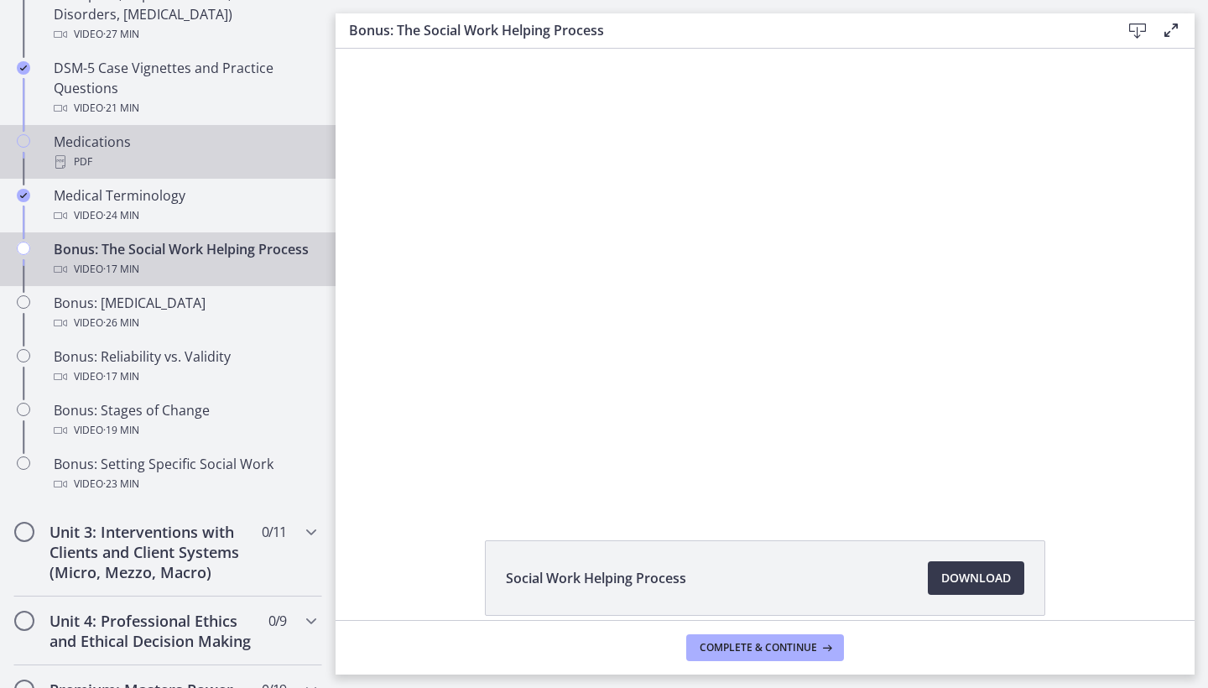
click at [156, 148] on div "Medications PDF" at bounding box center [185, 152] width 262 height 40
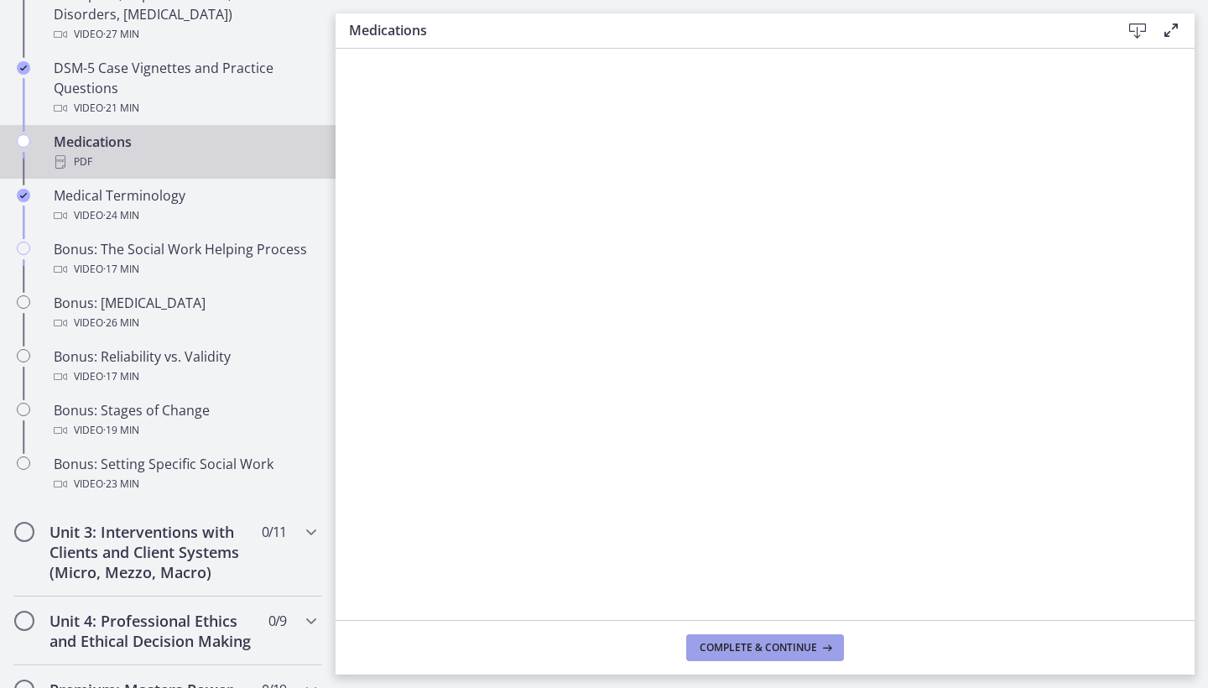
click at [736, 643] on span "Complete & continue" at bounding box center [757, 647] width 117 height 13
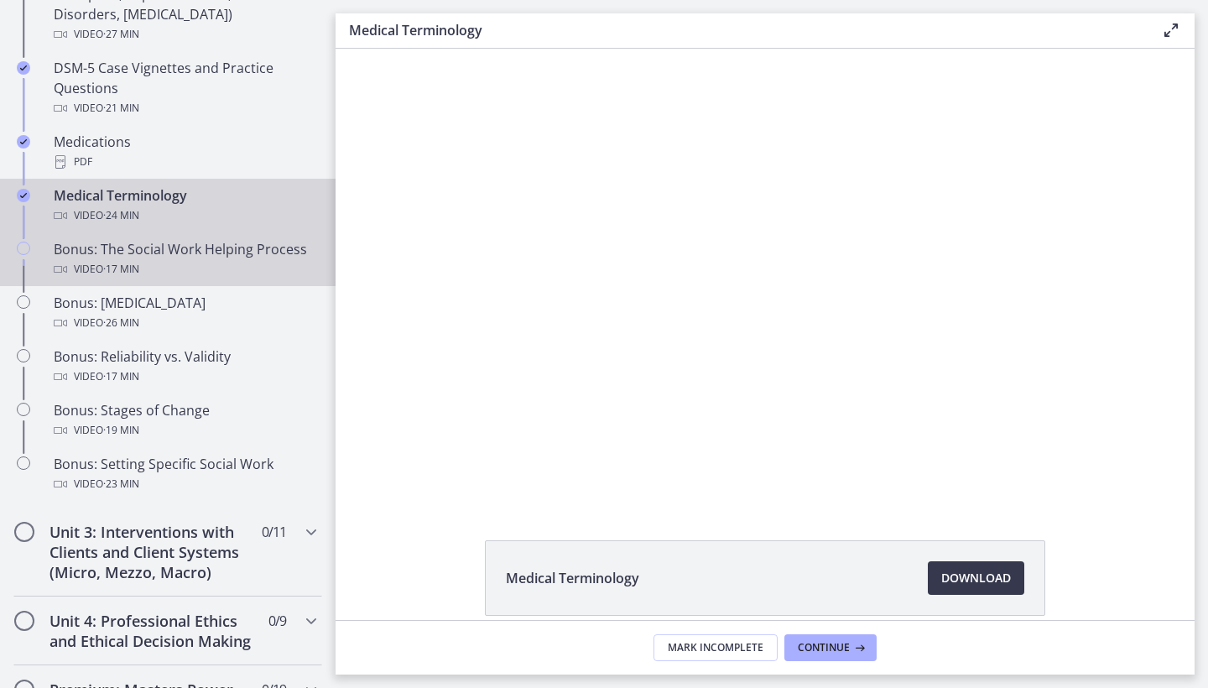
click at [203, 252] on div "Bonus: The Social Work Helping Process Video · 17 min" at bounding box center [185, 259] width 262 height 40
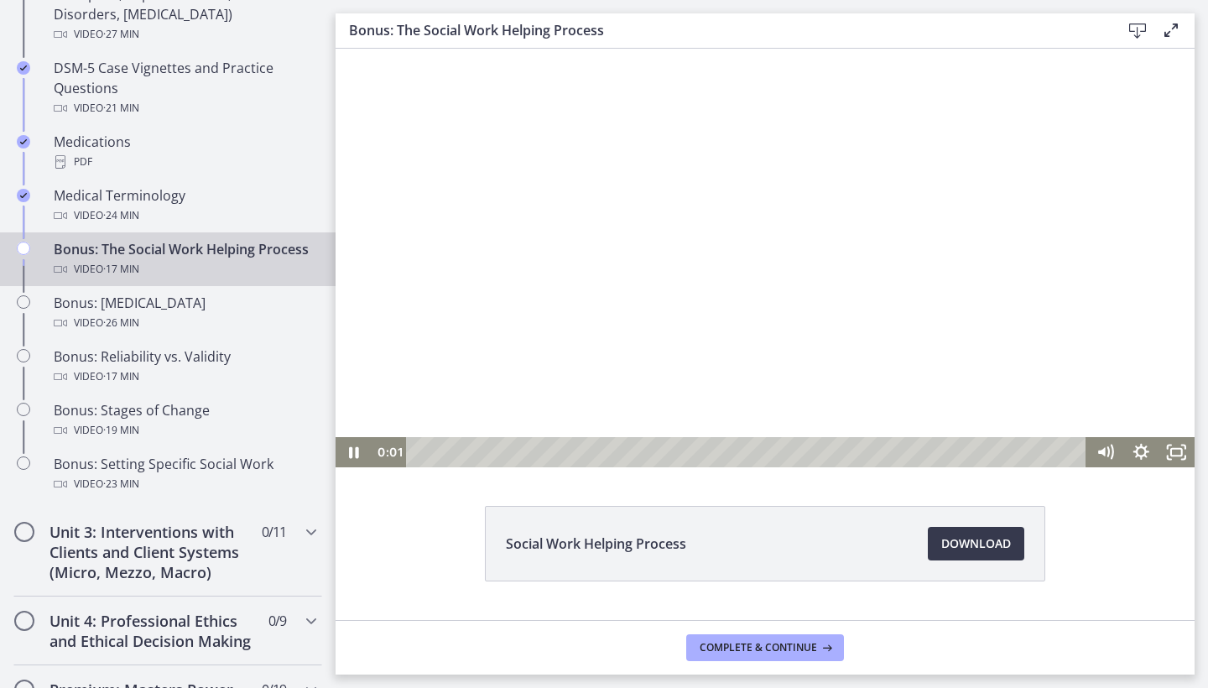
click at [766, 205] on div at bounding box center [764, 258] width 859 height 419
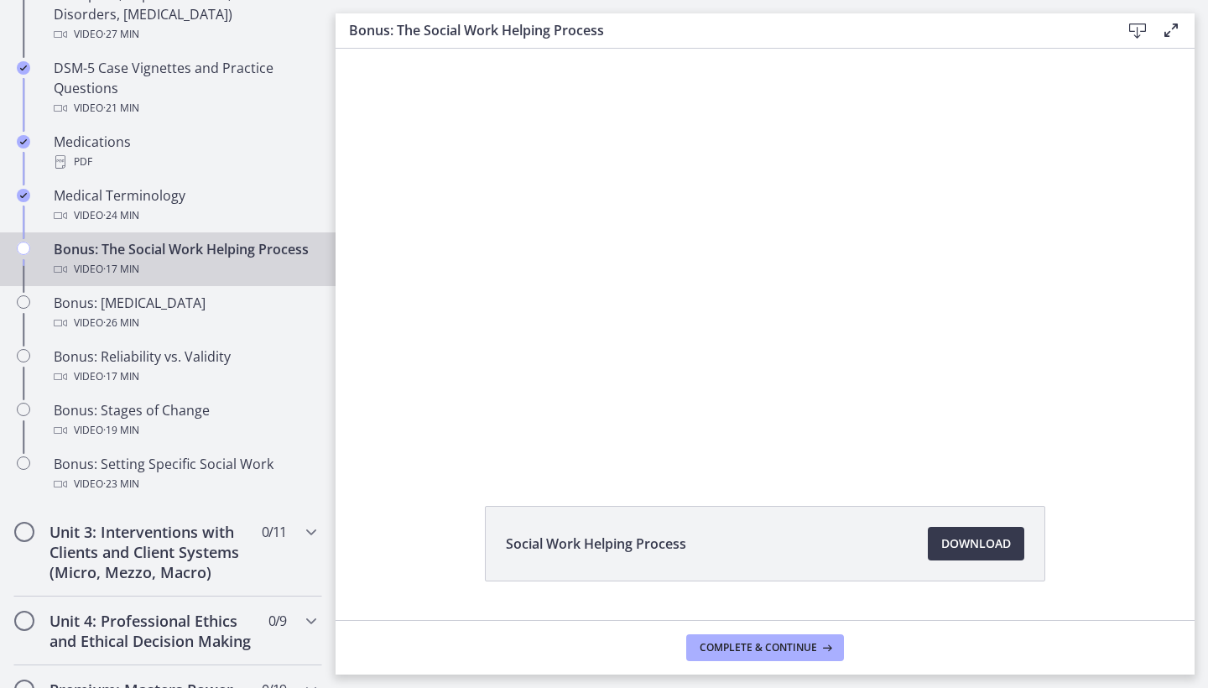
click at [930, 226] on div at bounding box center [764, 258] width 859 height 419
click at [918, 291] on div at bounding box center [764, 258] width 859 height 419
click at [782, 645] on span "Complete & continue" at bounding box center [757, 647] width 117 height 13
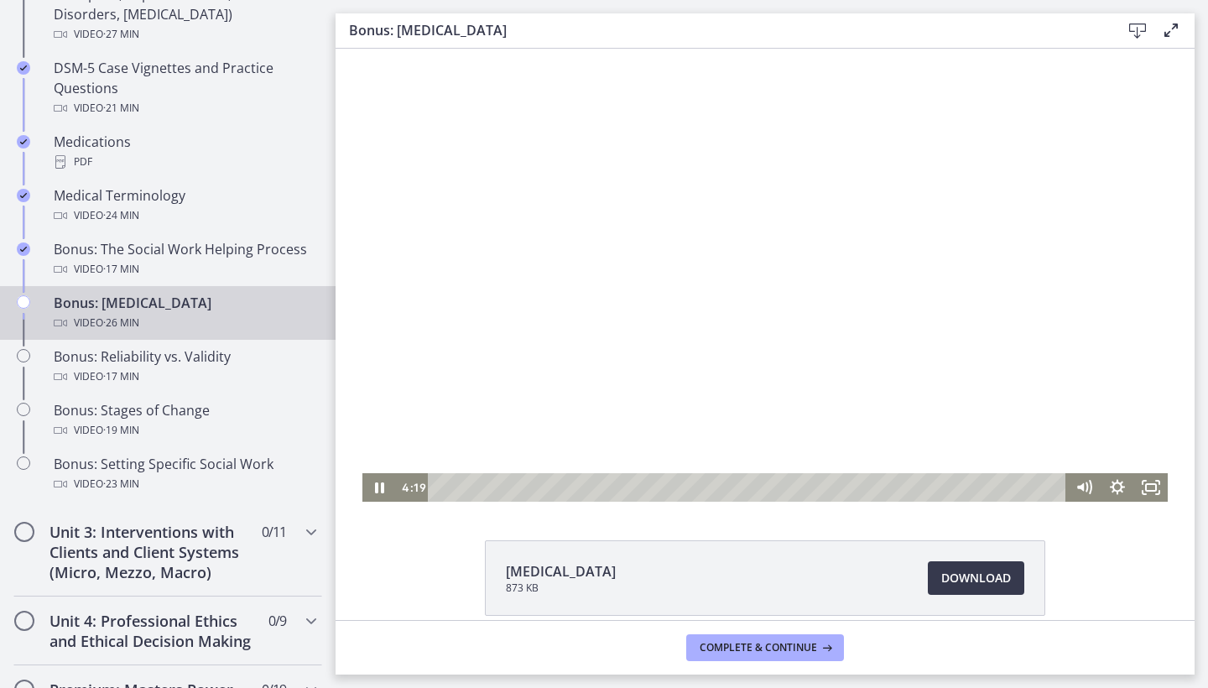
click at [624, 425] on div at bounding box center [764, 275] width 805 height 453
